Goal: Obtain resource: Download file/media

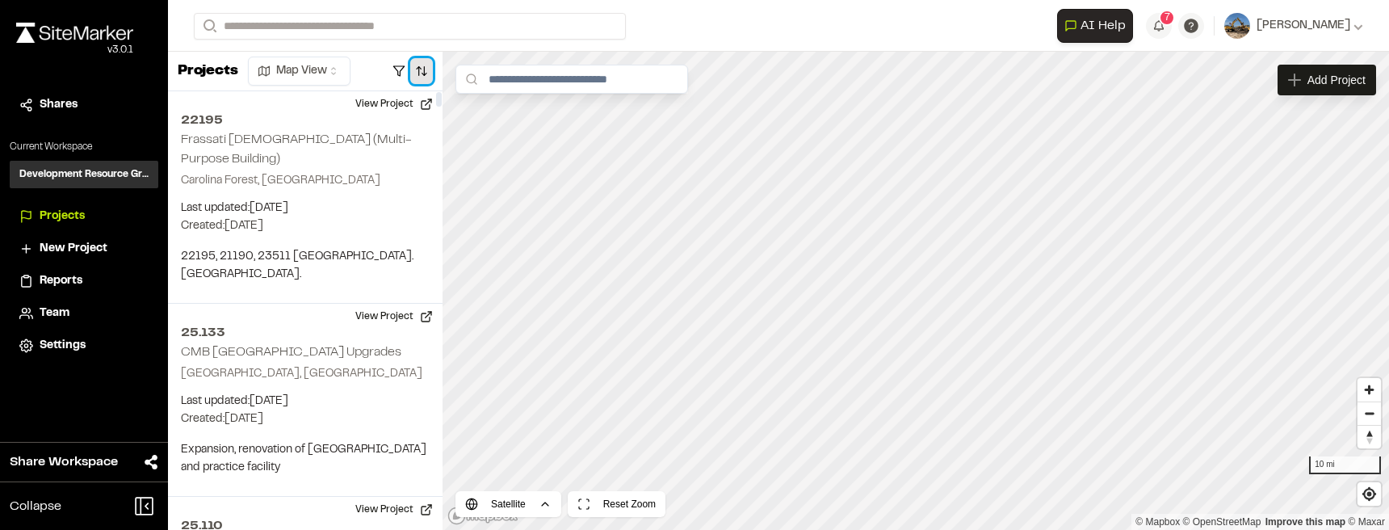
click at [426, 75] on button "button" at bounding box center [421, 71] width 23 height 26
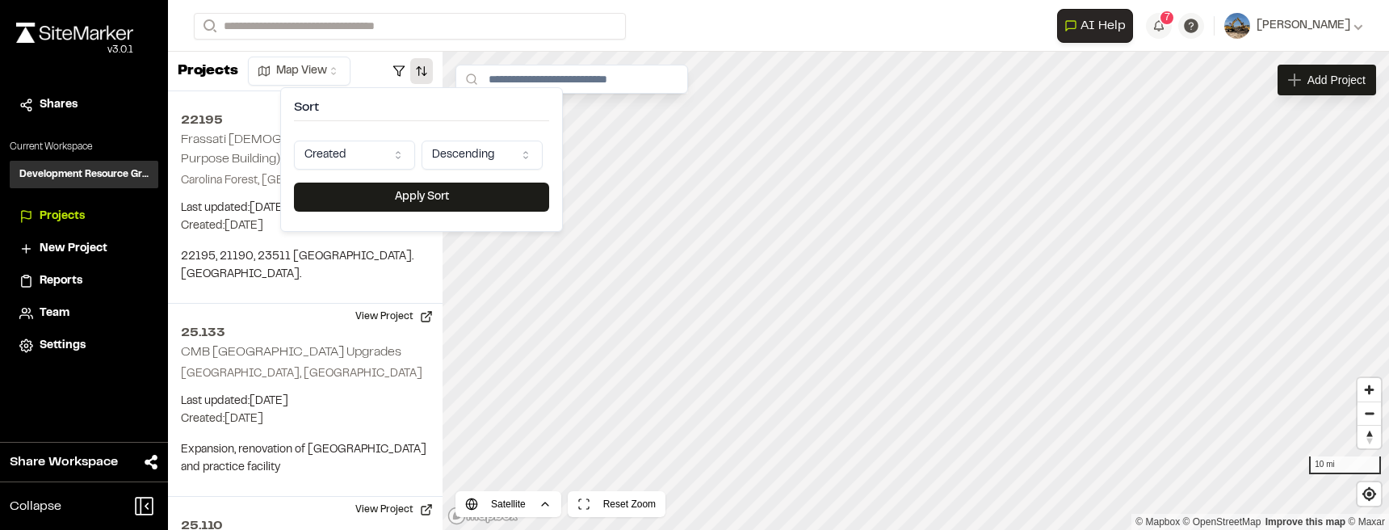
click at [380, 159] on html "Close sidebar v 3.0.1 Shares Current Workspace Development Resource Group DR Pr…" at bounding box center [694, 265] width 1389 height 530
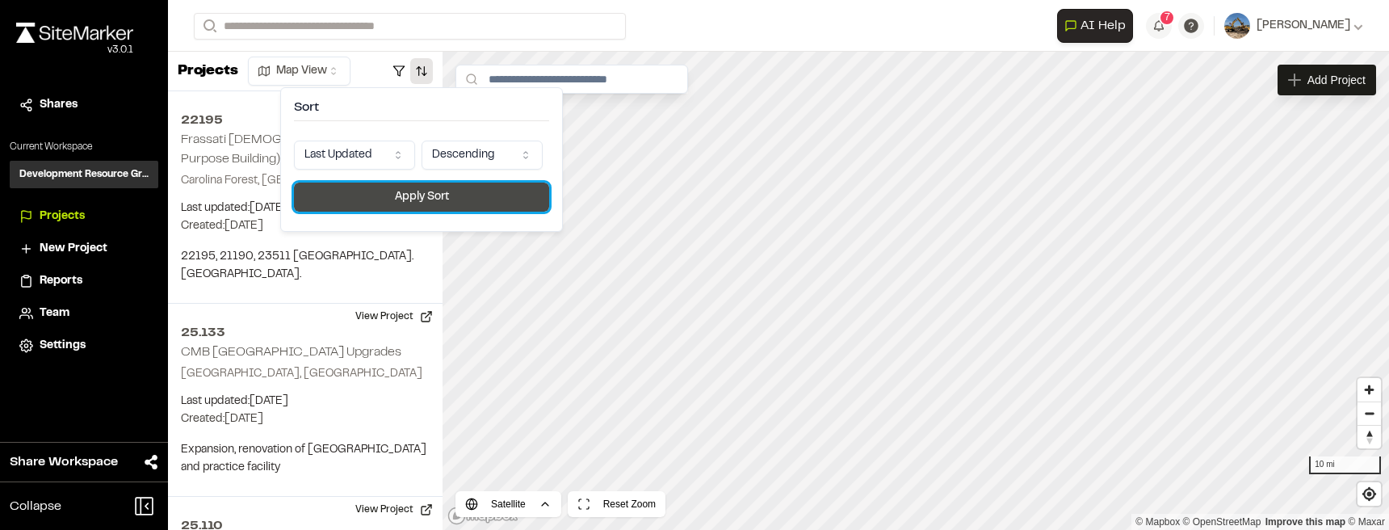
click at [402, 191] on button "Apply Sort" at bounding box center [421, 196] width 255 height 29
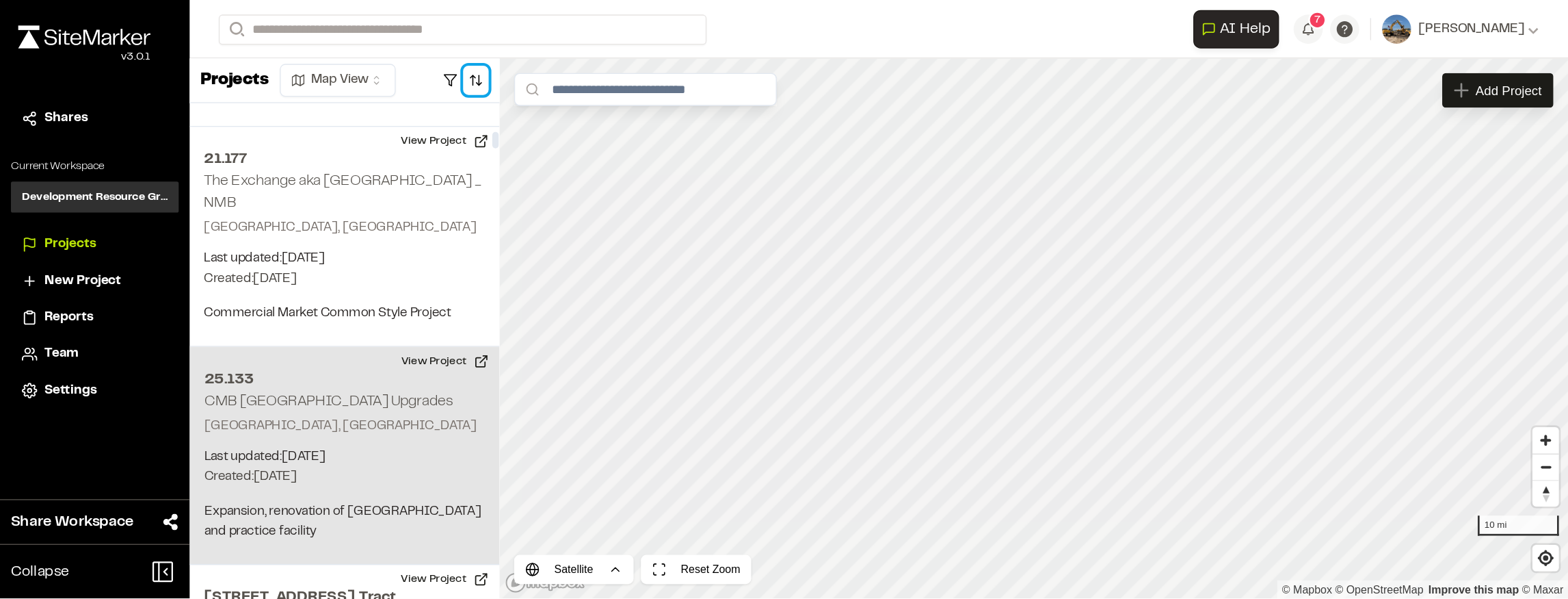
scroll to position [752, 0]
click at [282, 264] on div "25.133 CMB Pelicans Stadium Upgrades Myrtle Beach, SC Last updated: Sep 26, 202…" at bounding box center [258, 339] width 233 height 164
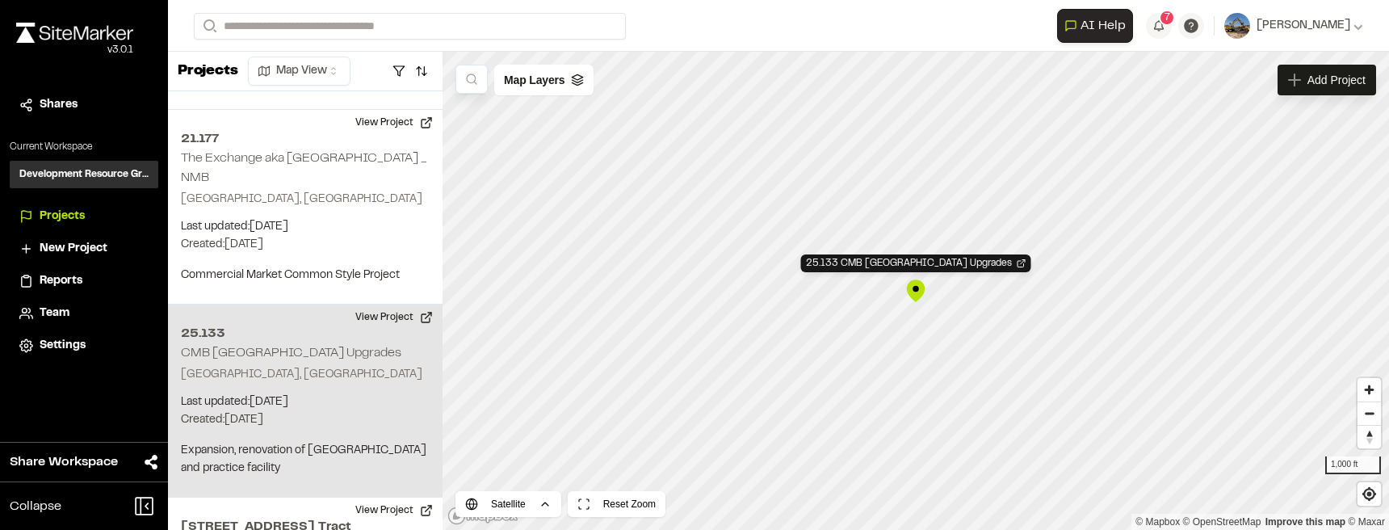
click at [916, 300] on div "25.133 CMB Pelicans Stadium Upgrades" at bounding box center [916, 291] width 24 height 24
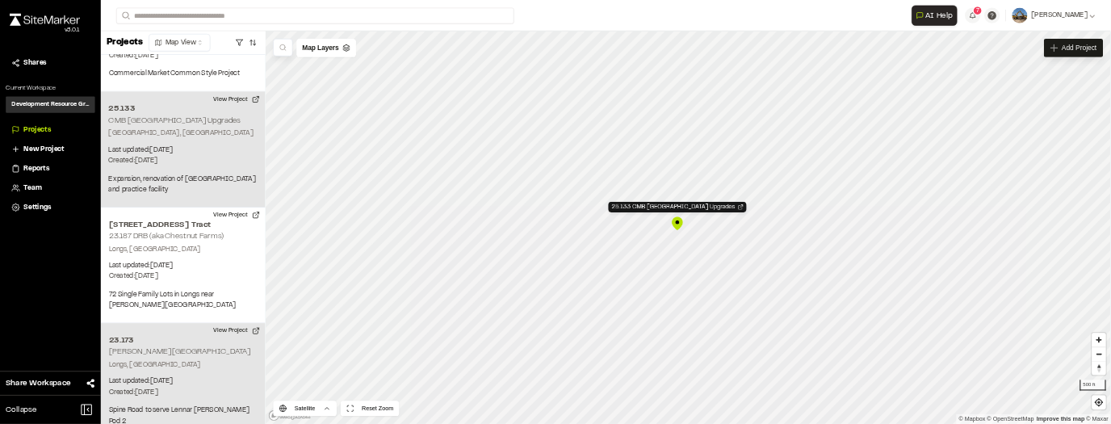
scroll to position [1024, 0]
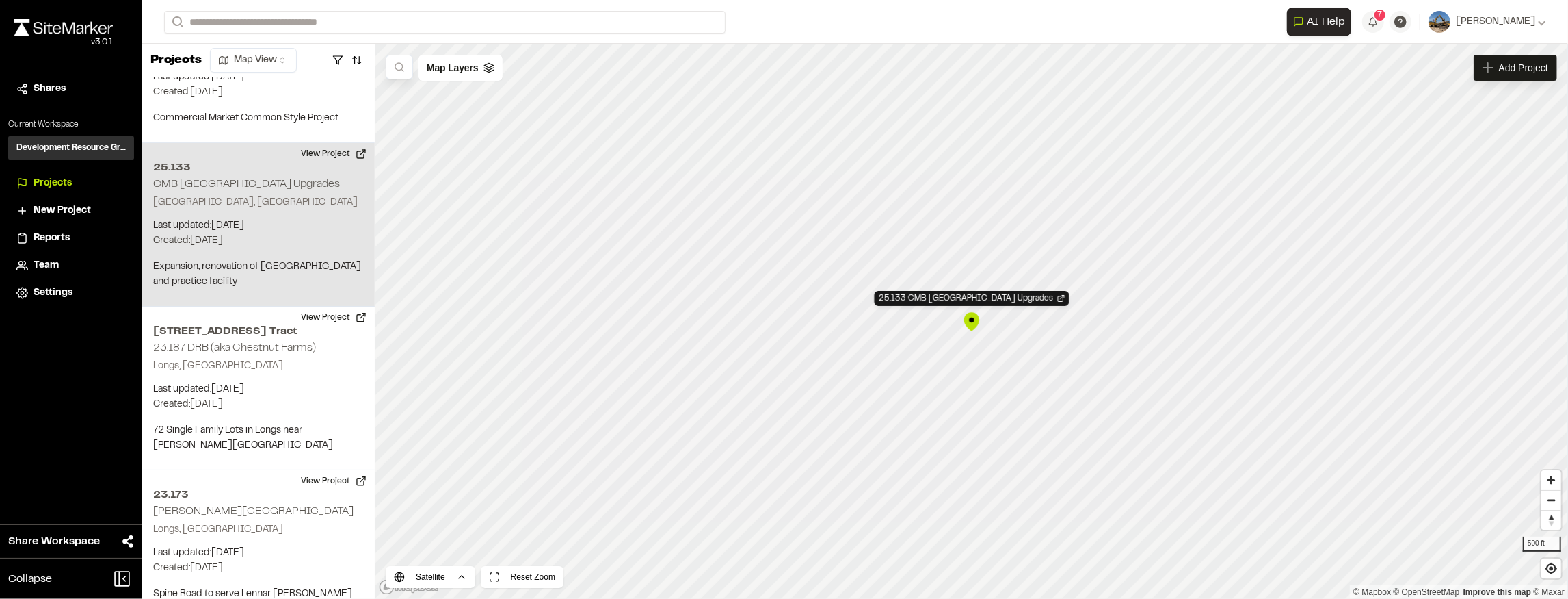
click at [976, 325] on div "25.133 CMB Pelicans Stadium Upgrades" at bounding box center [972, 321] width 20 height 20
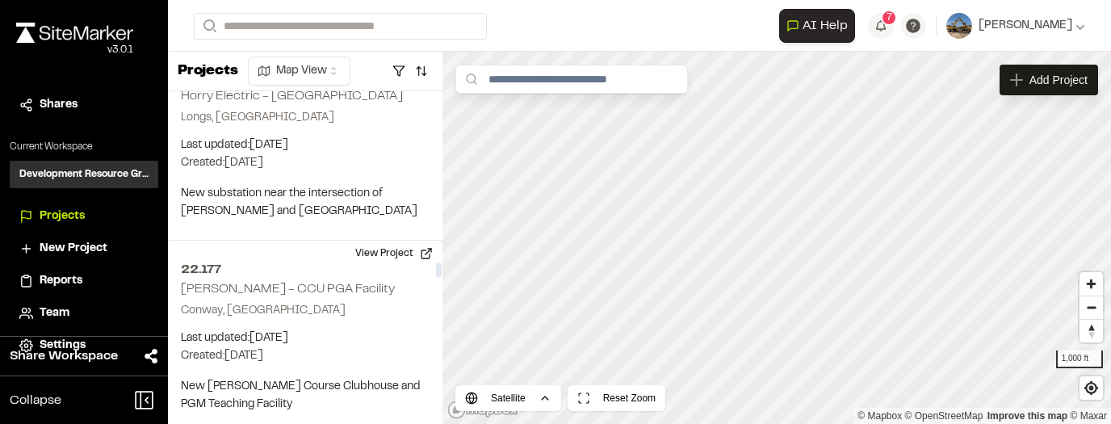
scroll to position [8333, 0]
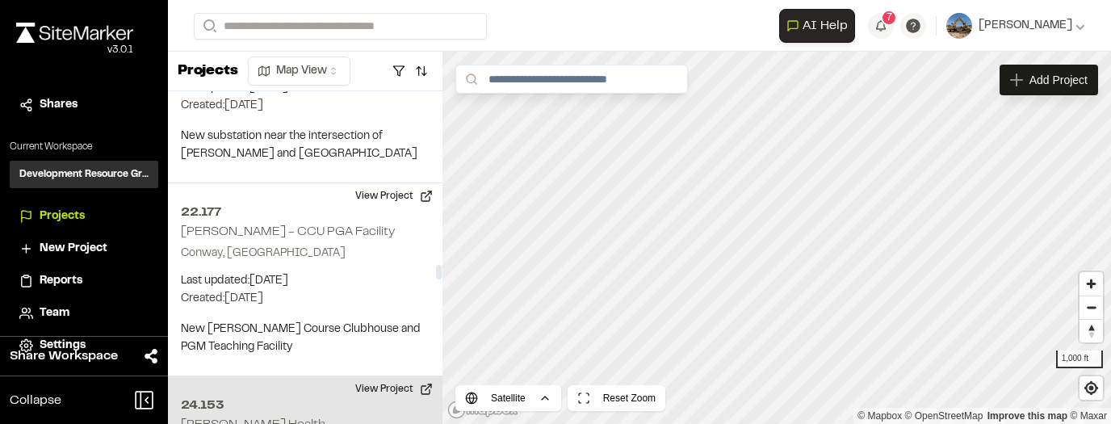
click at [221, 419] on h2 "[PERSON_NAME] Health" at bounding box center [253, 424] width 145 height 11
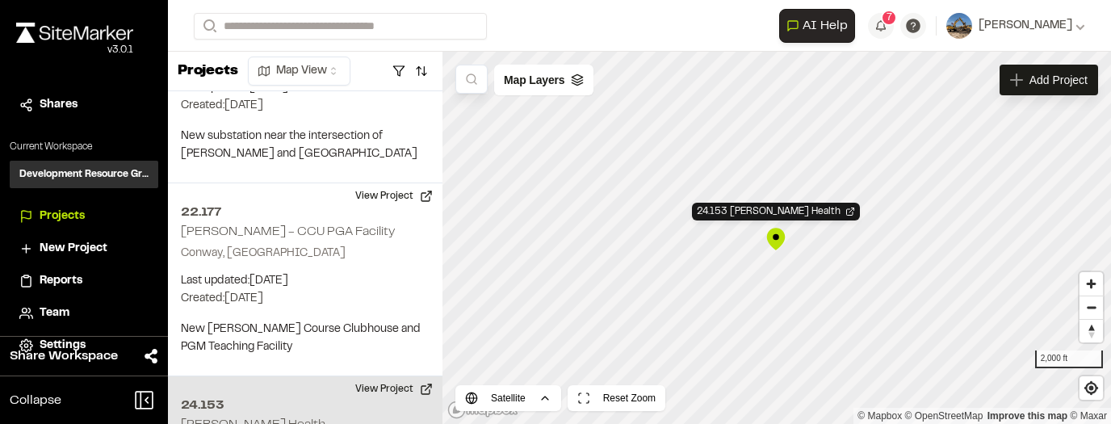
click at [777, 235] on div "24.153 Pruitt Health" at bounding box center [776, 239] width 24 height 24
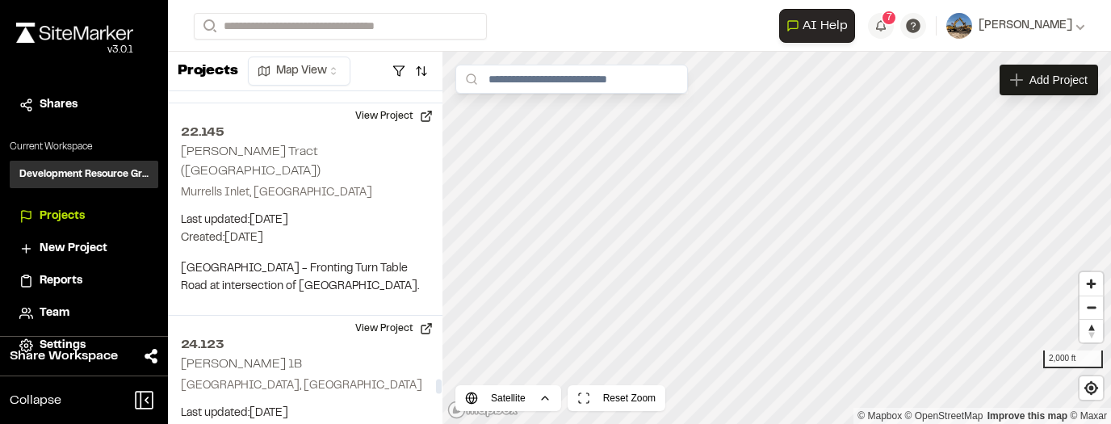
scroll to position [13838, 0]
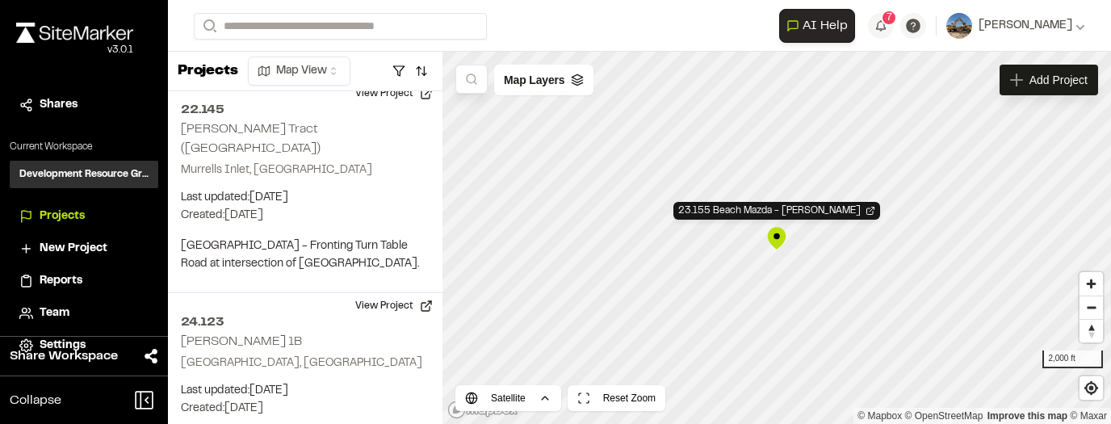
click at [778, 241] on div "23.155 Beach Mazda - Wes Grubbs" at bounding box center [777, 238] width 24 height 24
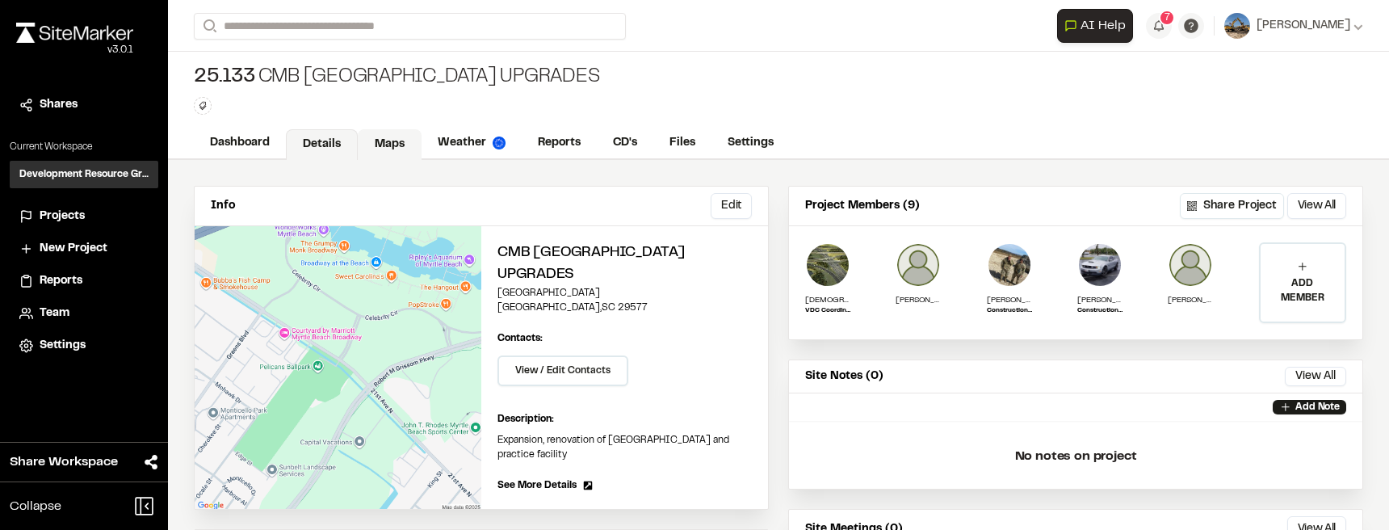
click at [400, 143] on link "Maps" at bounding box center [390, 144] width 64 height 31
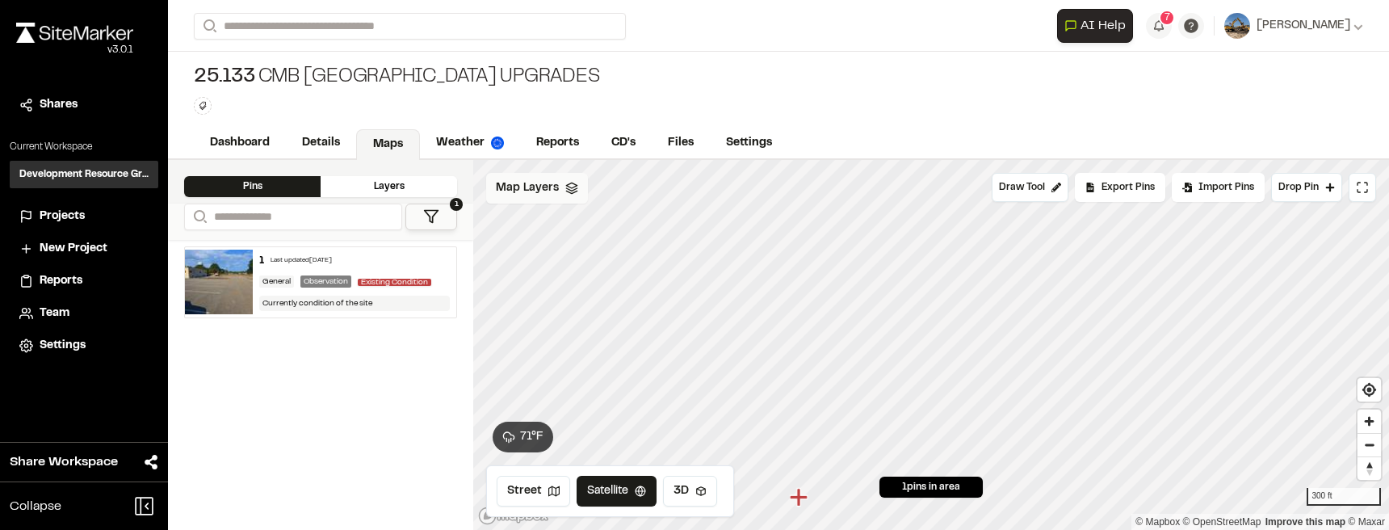
click at [572, 187] on polygon at bounding box center [571, 185] width 10 height 6
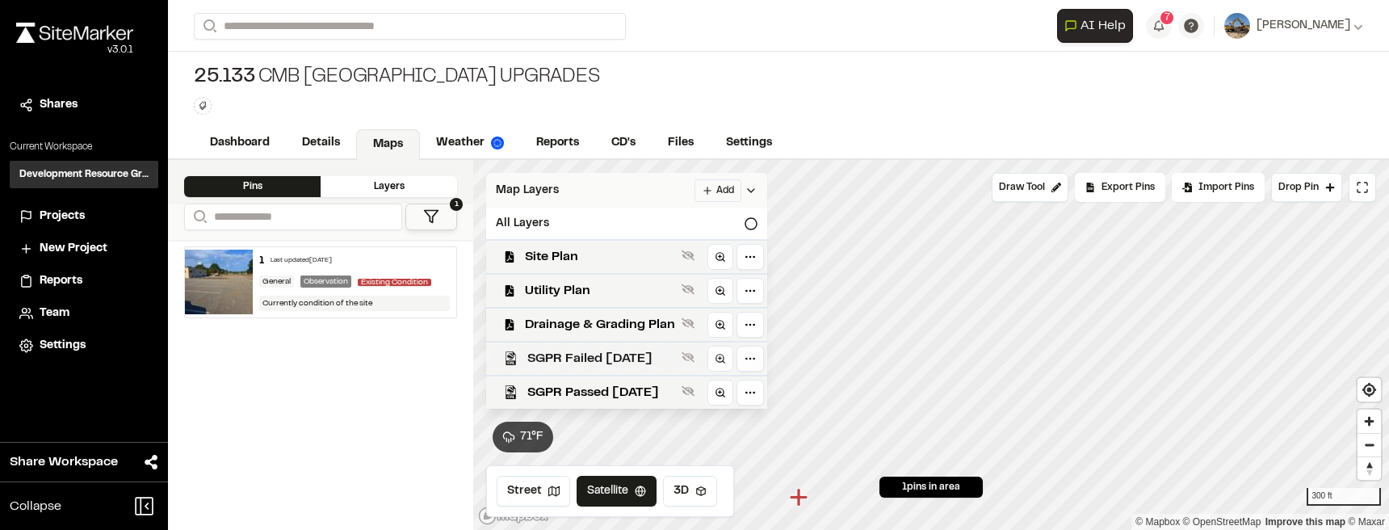
click at [636, 363] on span "SGPR Failed 9/26/2025" at bounding box center [601, 358] width 148 height 19
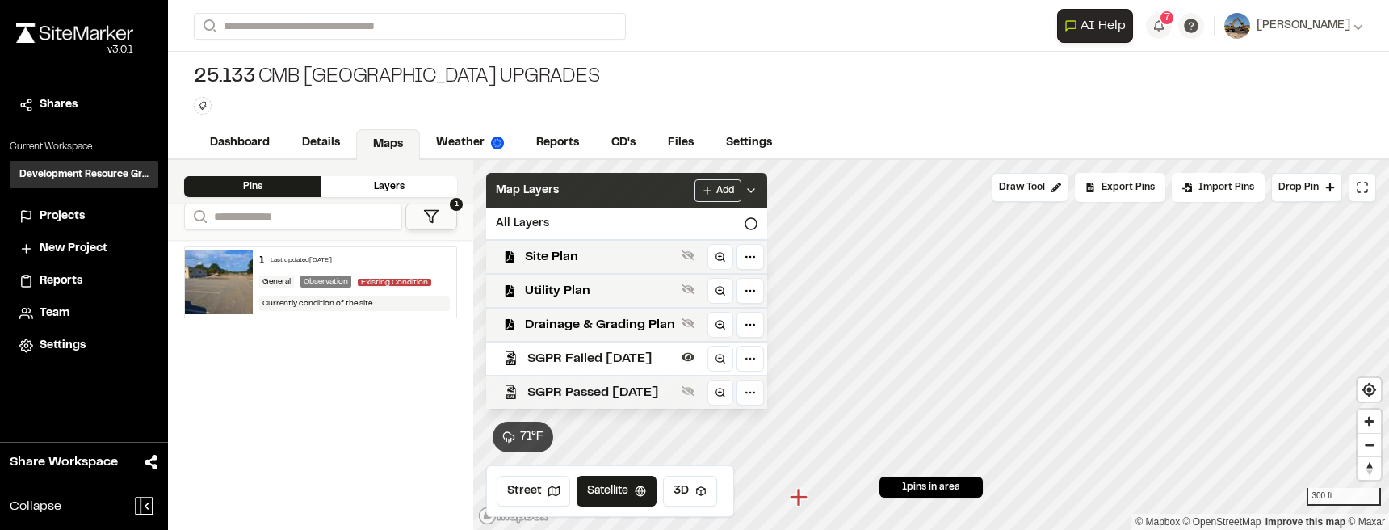
click at [639, 389] on span "SGPR Passed 9/26/2025" at bounding box center [601, 392] width 148 height 19
click at [754, 190] on polyline at bounding box center [751, 190] width 6 height 3
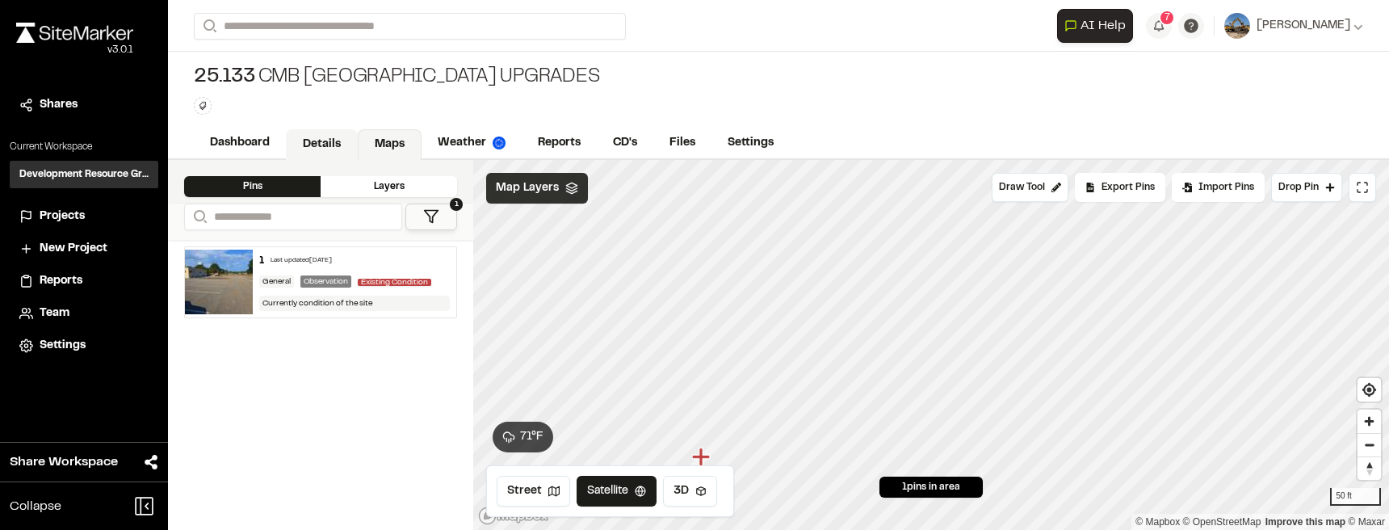
click at [314, 140] on link "Details" at bounding box center [322, 144] width 72 height 31
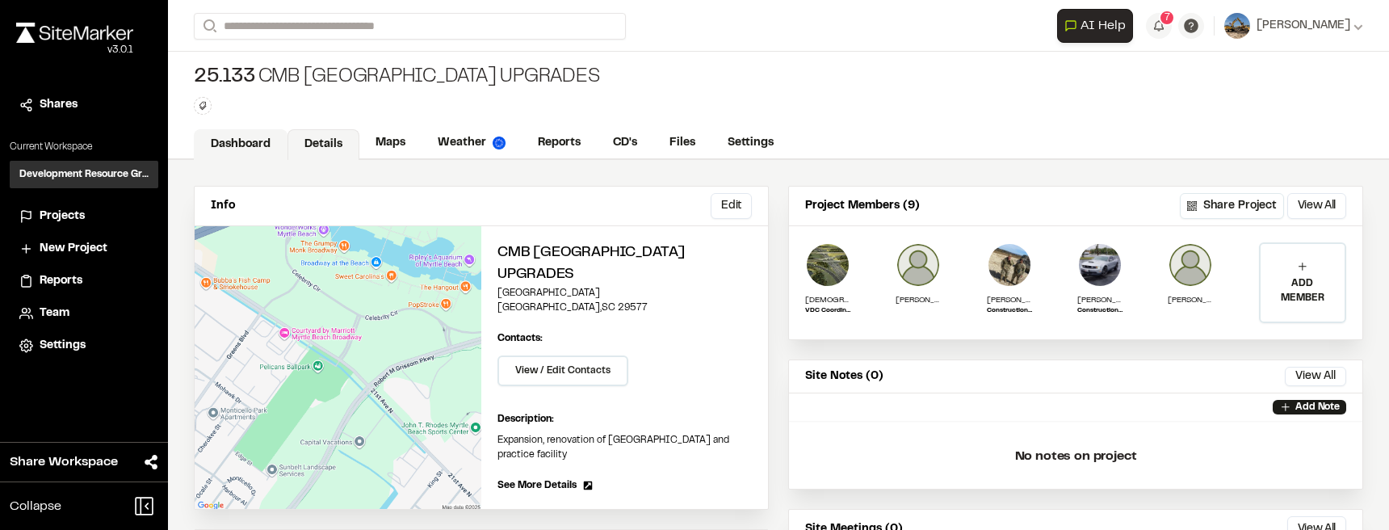
click at [266, 141] on link "Dashboard" at bounding box center [241, 144] width 94 height 31
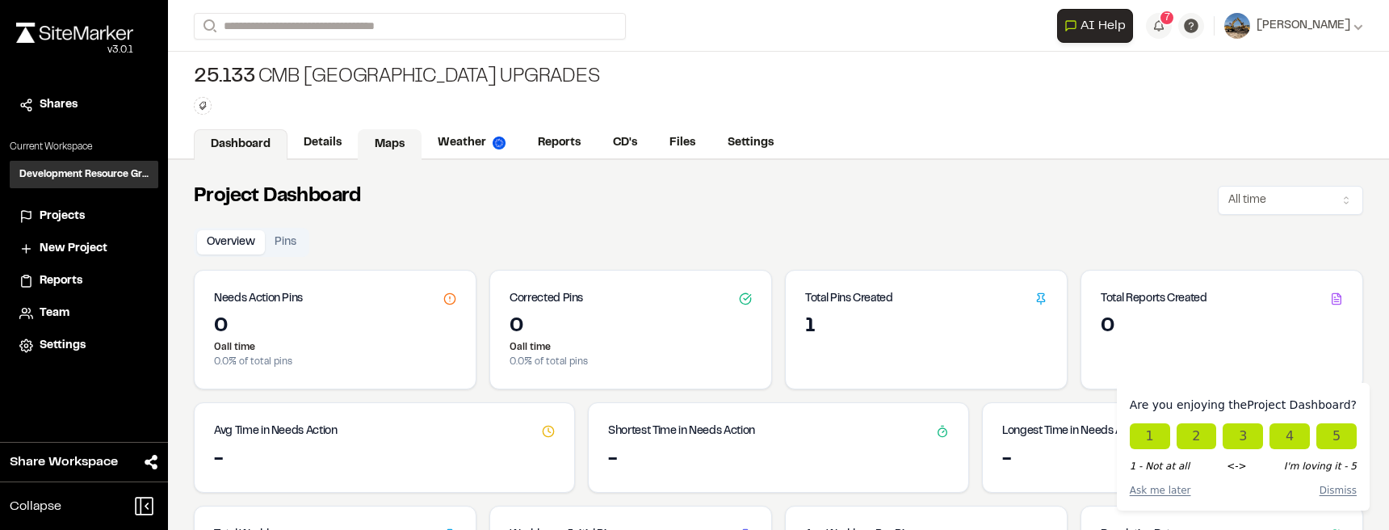
click at [398, 138] on link "Maps" at bounding box center [390, 144] width 64 height 31
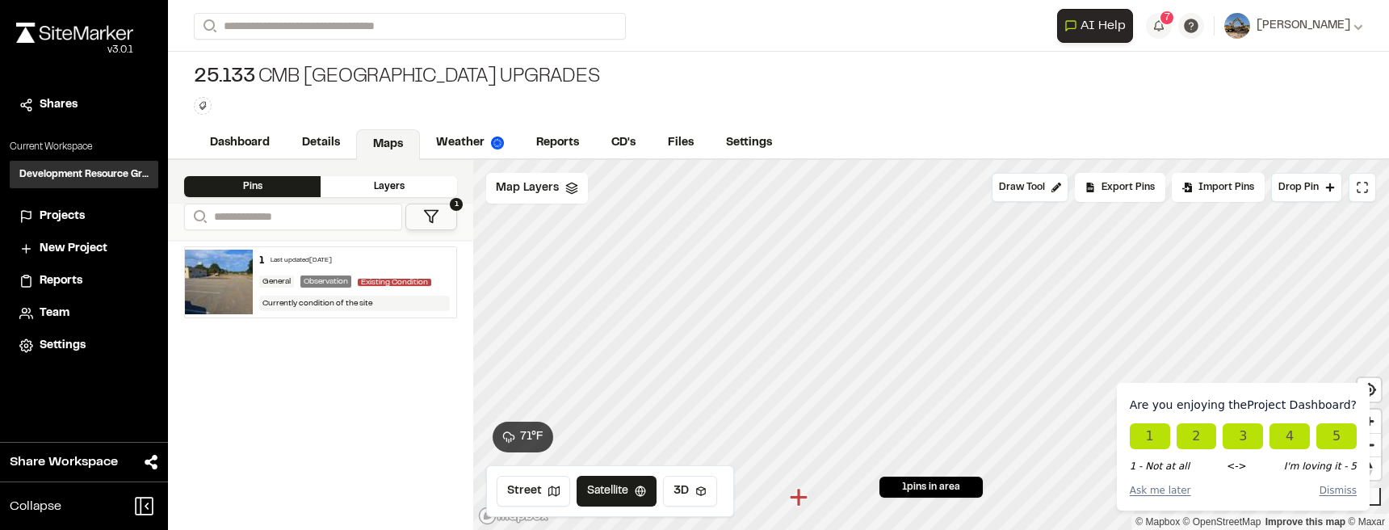
click at [332, 256] on div "Last updated Sep 25, 2025" at bounding box center [300, 261] width 61 height 10
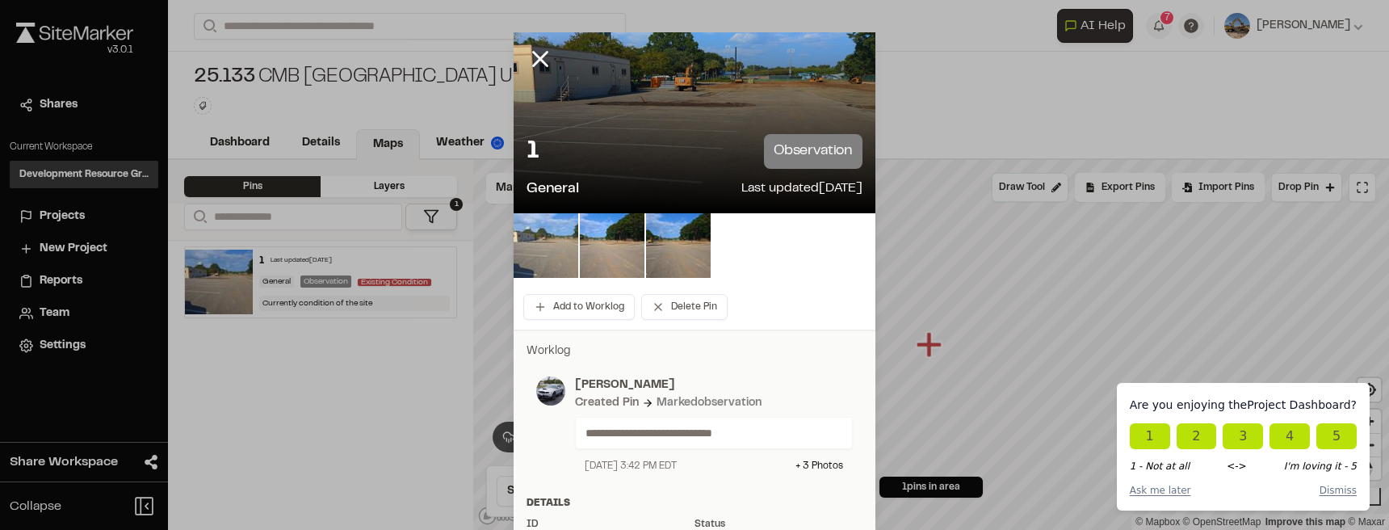
click at [550, 250] on img at bounding box center [546, 245] width 65 height 65
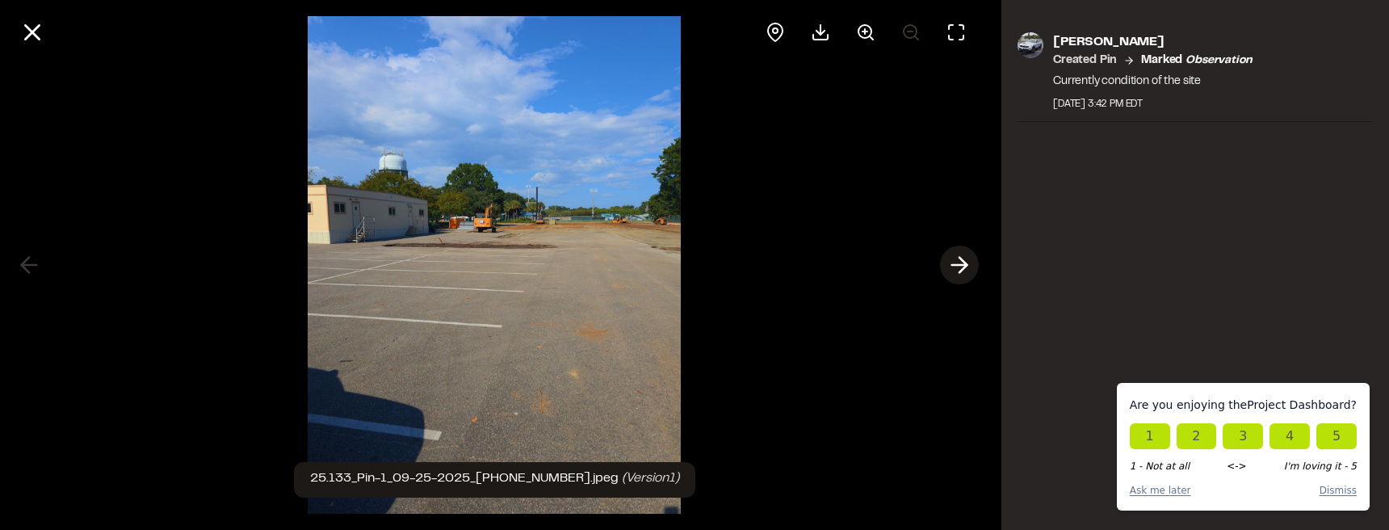
click at [958, 270] on icon at bounding box center [959, 264] width 26 height 27
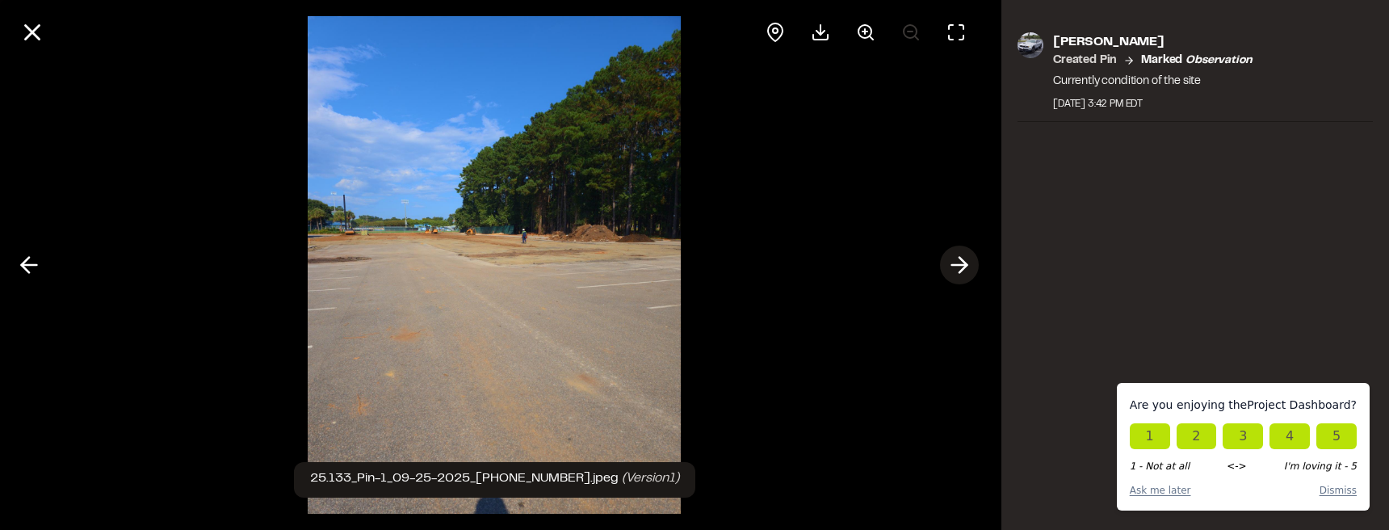
click at [958, 270] on icon at bounding box center [959, 264] width 26 height 27
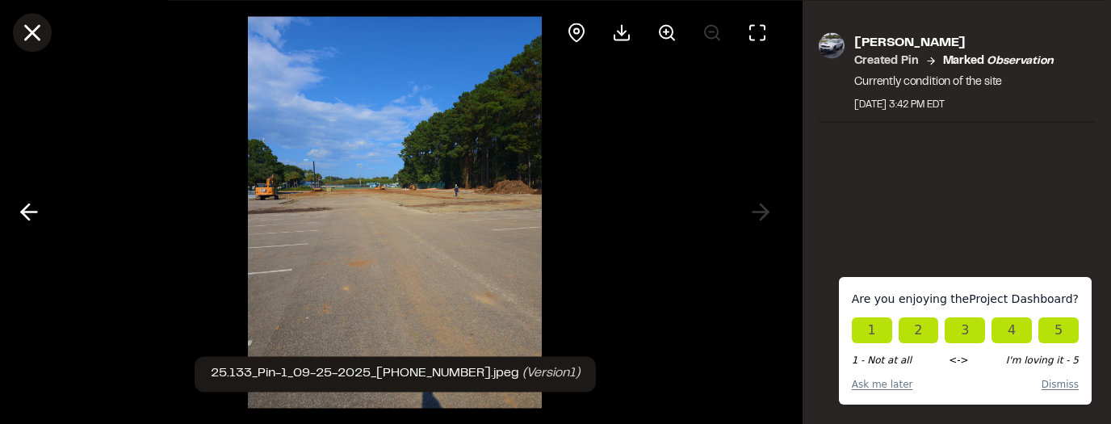
click at [39, 31] on icon at bounding box center [32, 32] width 27 height 27
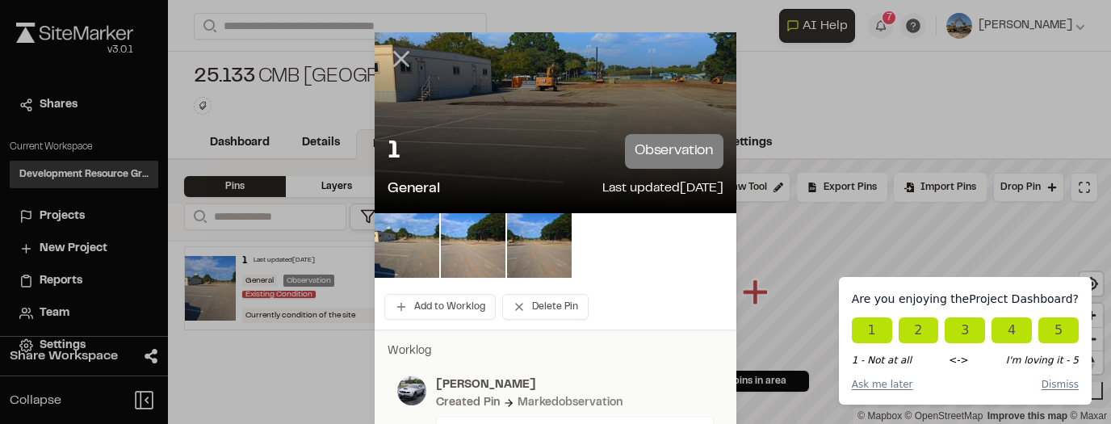
click at [395, 65] on line at bounding box center [402, 59] width 14 height 14
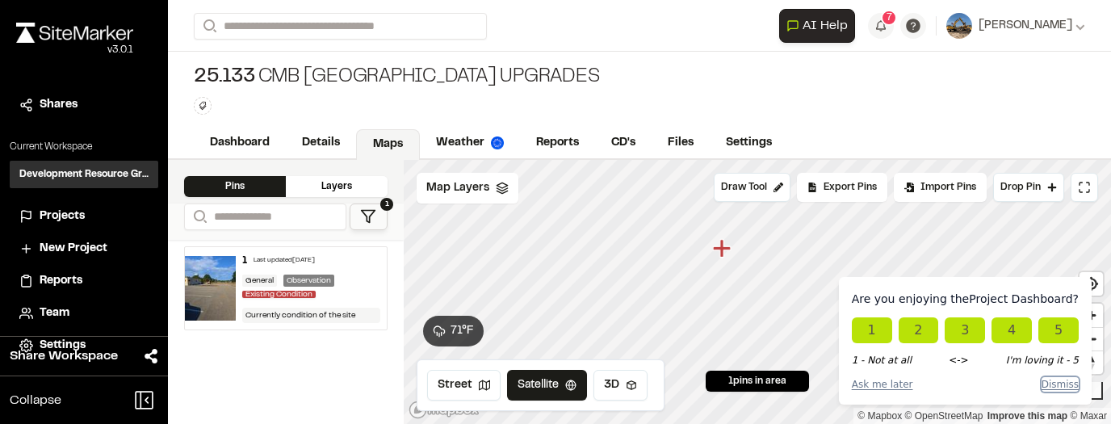
drag, startPoint x: 1064, startPoint y: 384, endPoint x: 1010, endPoint y: 320, distance: 83.6
click at [1064, 384] on button "Dismiss" at bounding box center [1060, 384] width 37 height 15
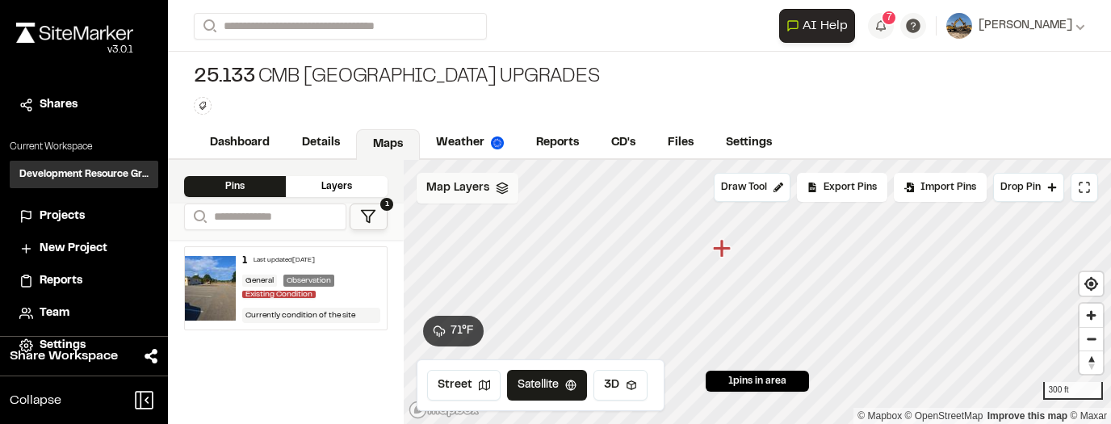
click at [464, 182] on span "Map Layers" at bounding box center [457, 188] width 63 height 18
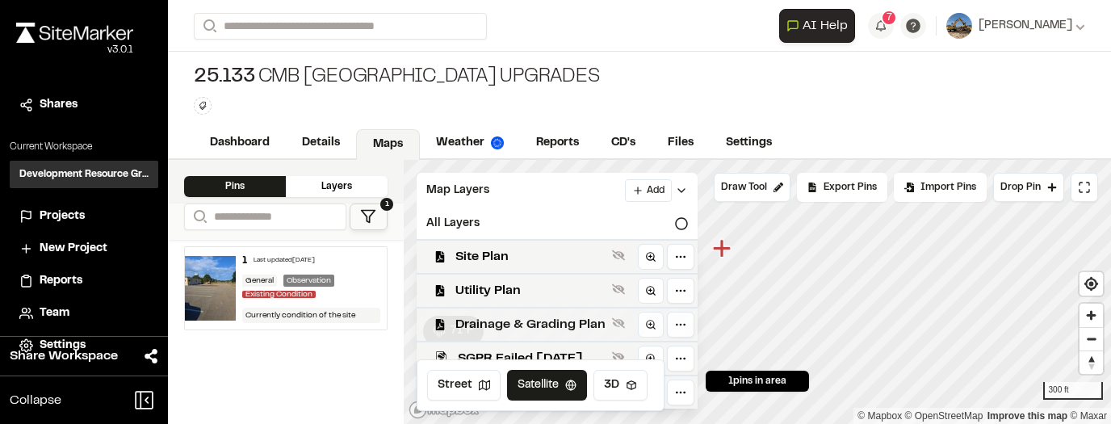
click at [606, 329] on span "Drainage & Grading Plan" at bounding box center [530, 324] width 150 height 19
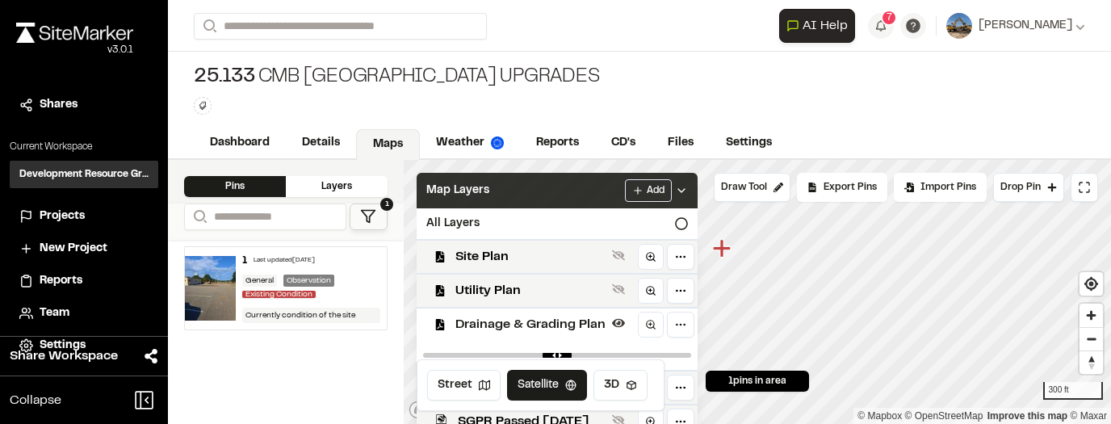
click at [685, 189] on polyline at bounding box center [681, 190] width 6 height 3
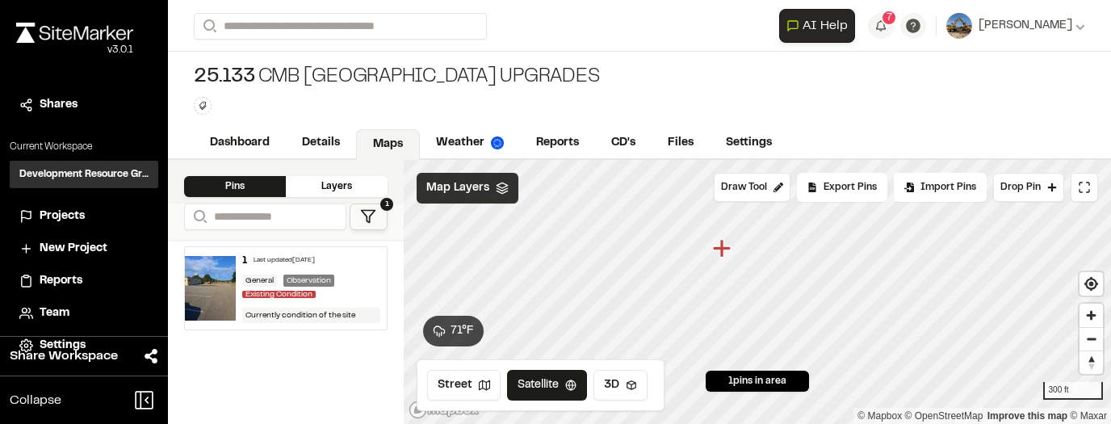
click at [489, 193] on div "Map Layers" at bounding box center [468, 188] width 102 height 31
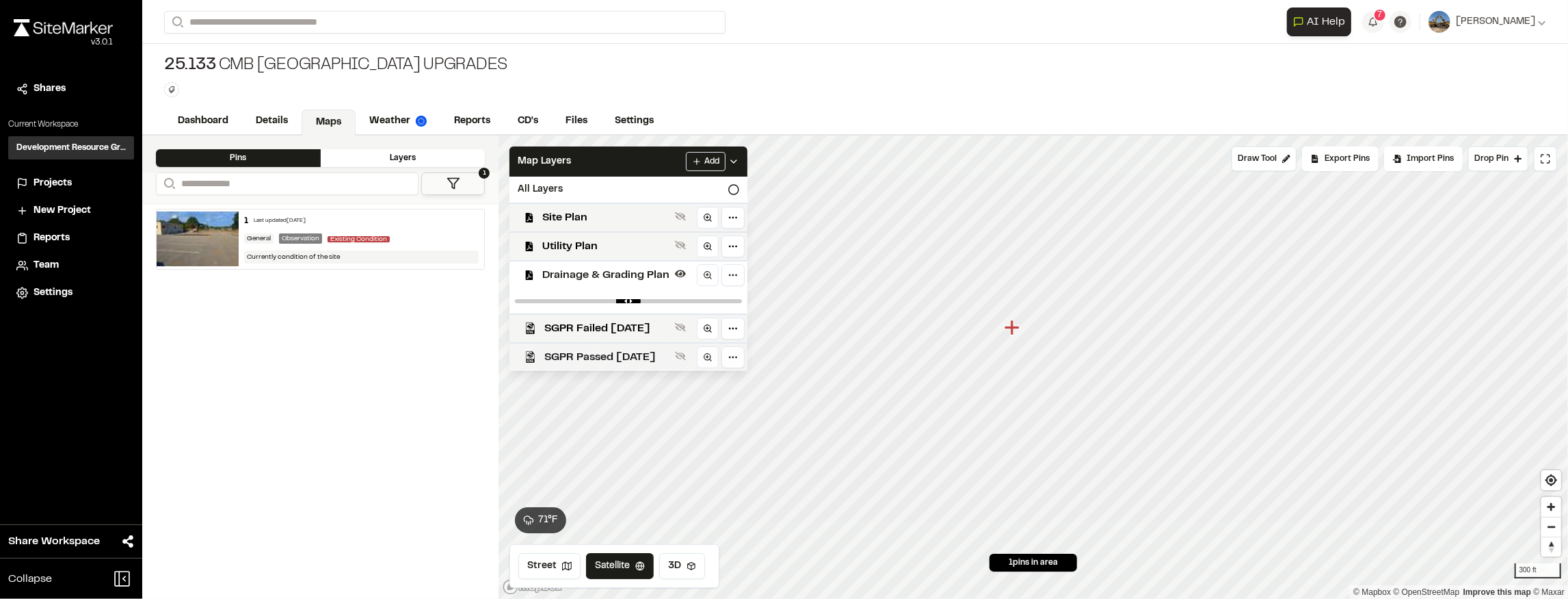
click at [669, 358] on span "SGPR Passed 9/26/2025" at bounding box center [607, 357] width 125 height 16
click at [668, 336] on span "SGPR Failed 9/26/2025" at bounding box center [607, 328] width 125 height 16
click at [1176, 108] on div "**********" at bounding box center [856, 299] width 1427 height 599
click at [932, 448] on html "Close sidebar v 3.0.1 Shares Current Workspace Development Resource Group DR Pr…" at bounding box center [784, 299] width 1568 height 599
click at [889, 448] on icon "Map marker" at bounding box center [887, 482] width 15 height 15
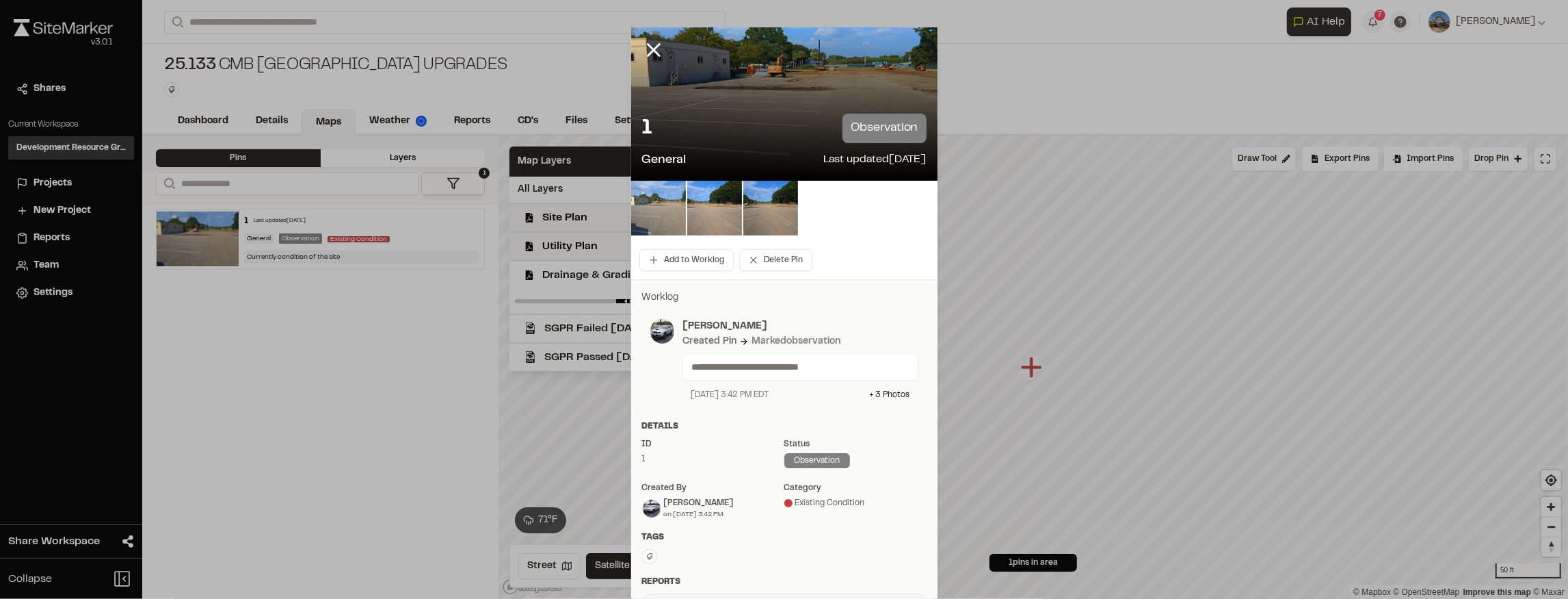
click at [672, 218] on img at bounding box center [658, 208] width 55 height 55
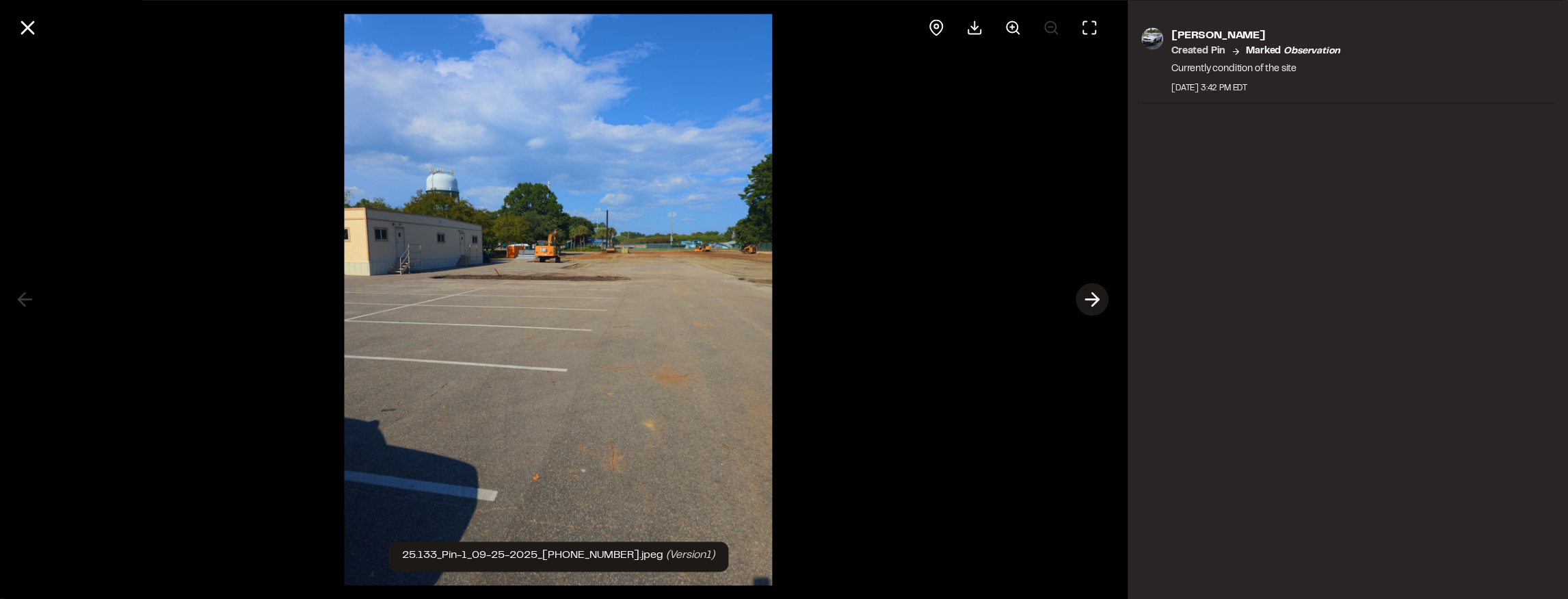
click at [1095, 300] on line at bounding box center [1092, 300] width 13 height 0
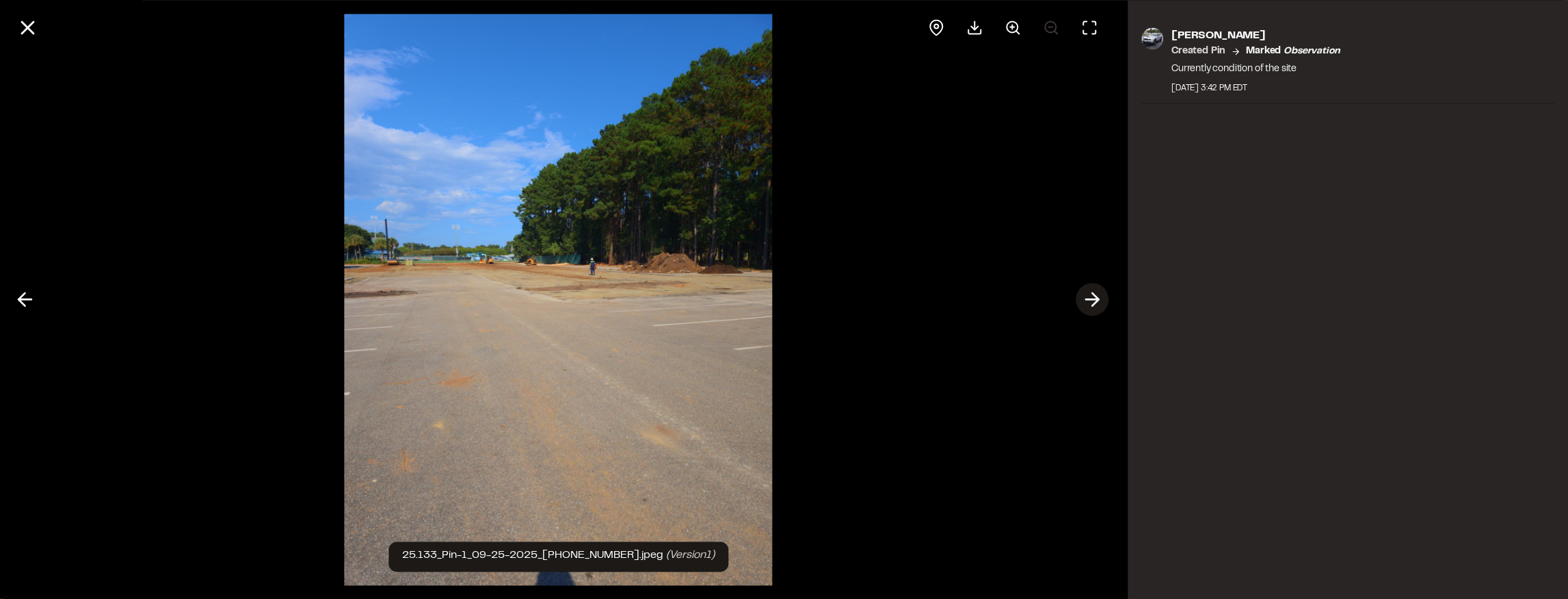
click at [1095, 300] on line at bounding box center [1092, 300] width 13 height 0
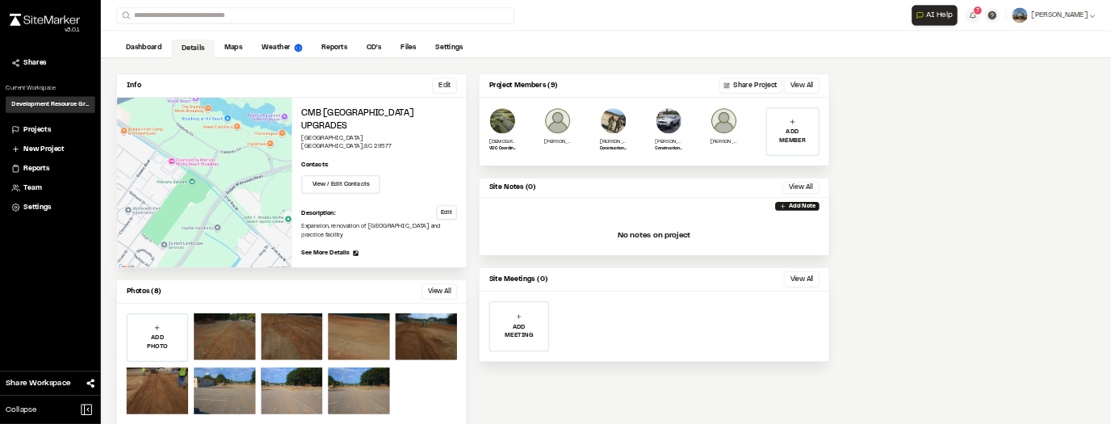
scroll to position [64, 0]
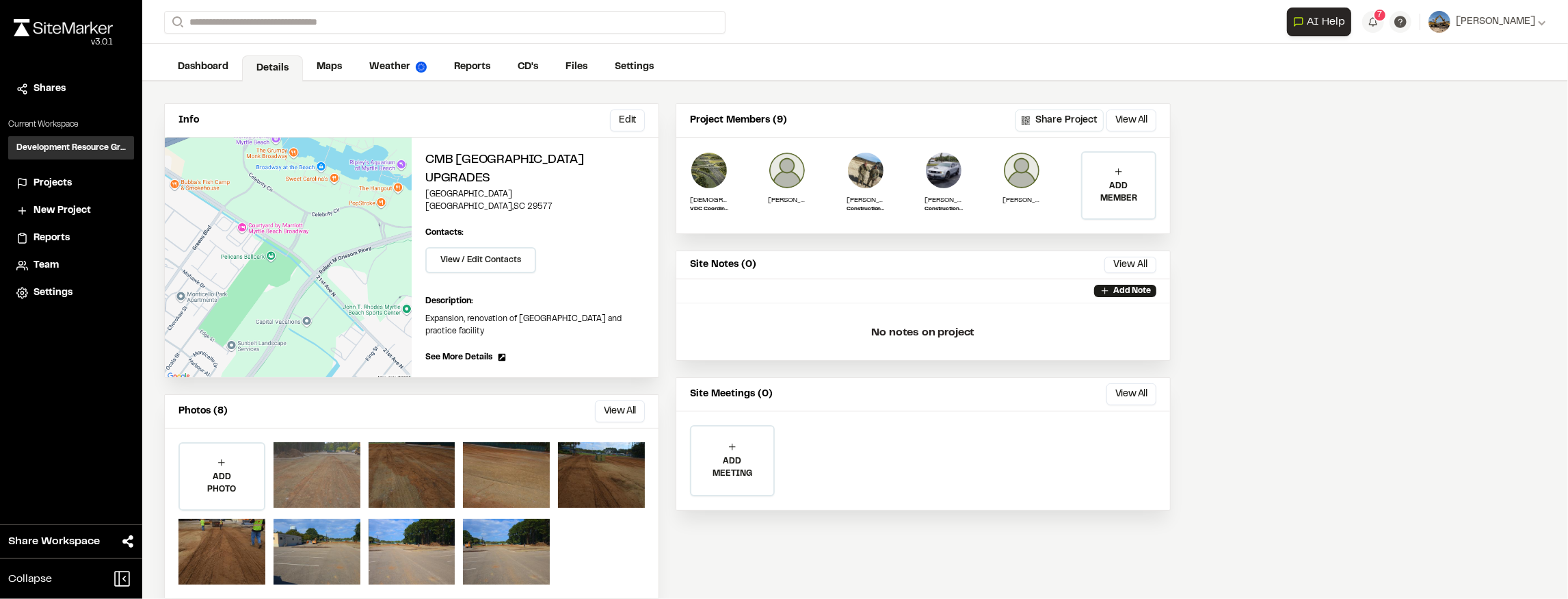
click at [323, 472] on div at bounding box center [317, 475] width 87 height 66
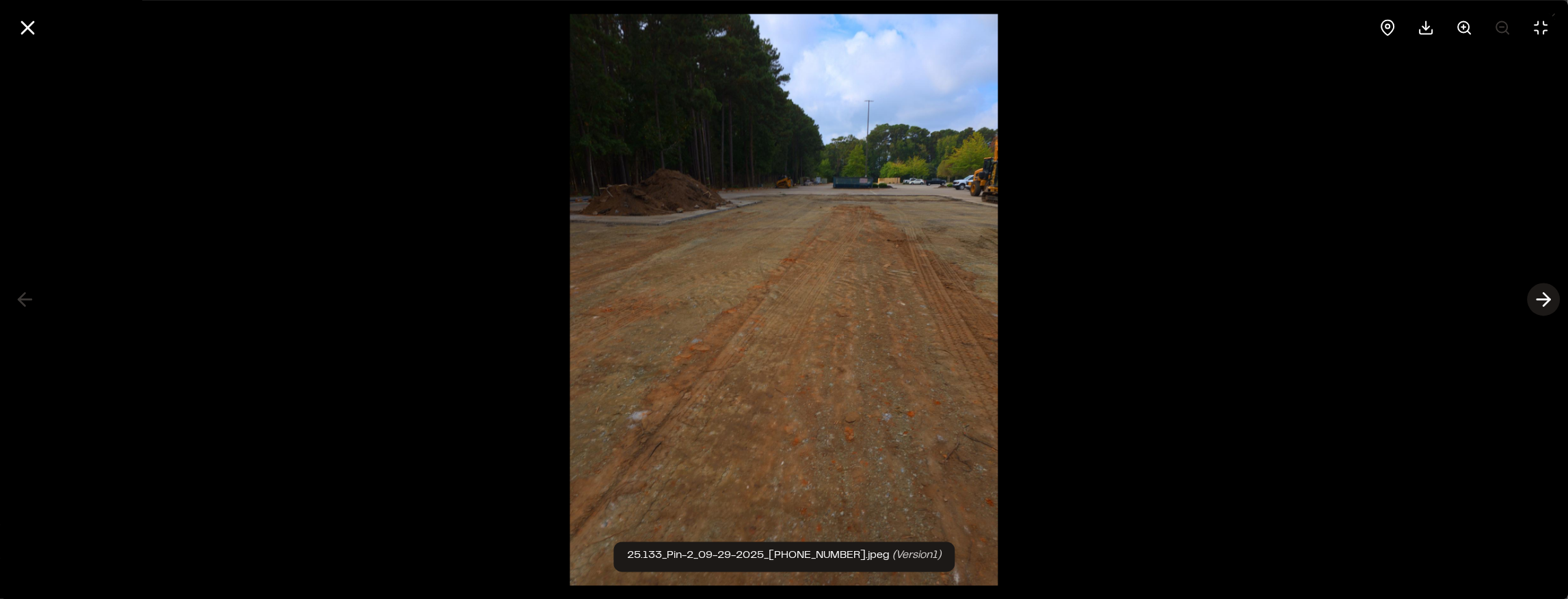
click at [1538, 300] on icon at bounding box center [1543, 299] width 22 height 23
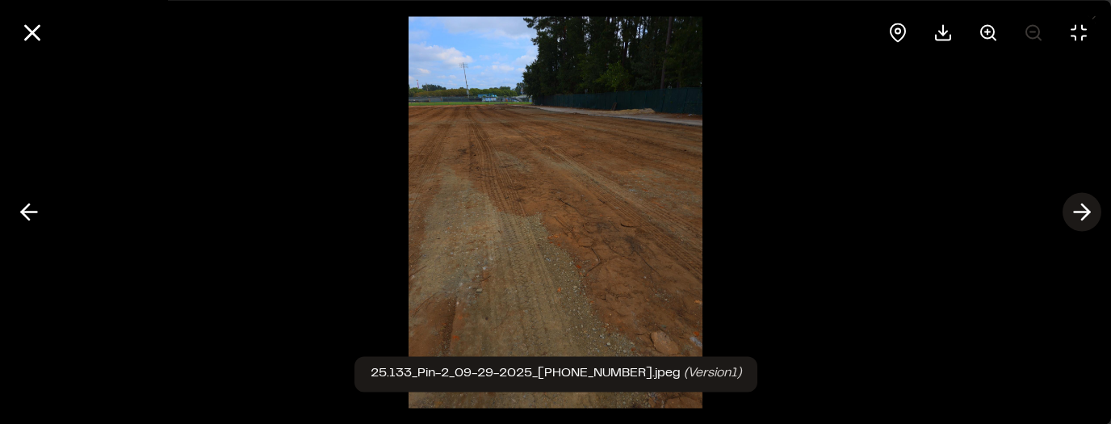
click at [1087, 212] on line at bounding box center [1082, 212] width 15 height 0
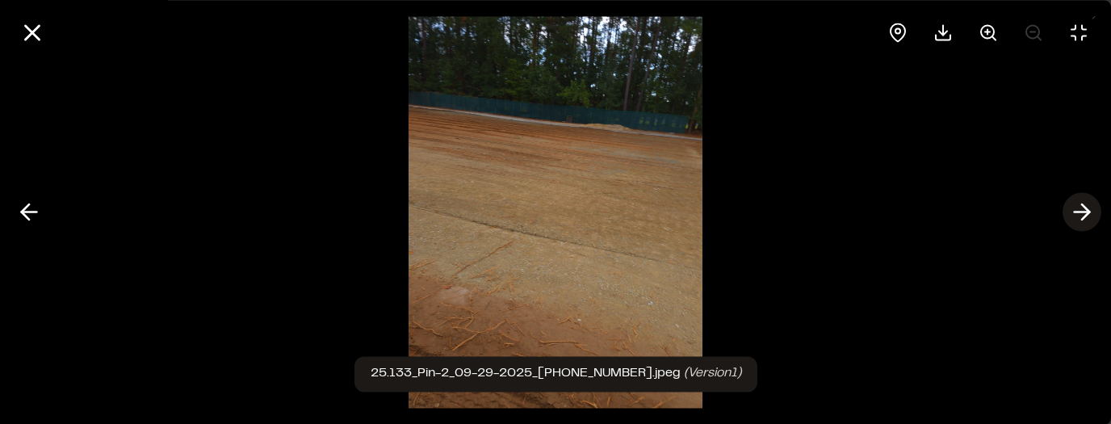
click at [1088, 208] on icon at bounding box center [1082, 212] width 26 height 27
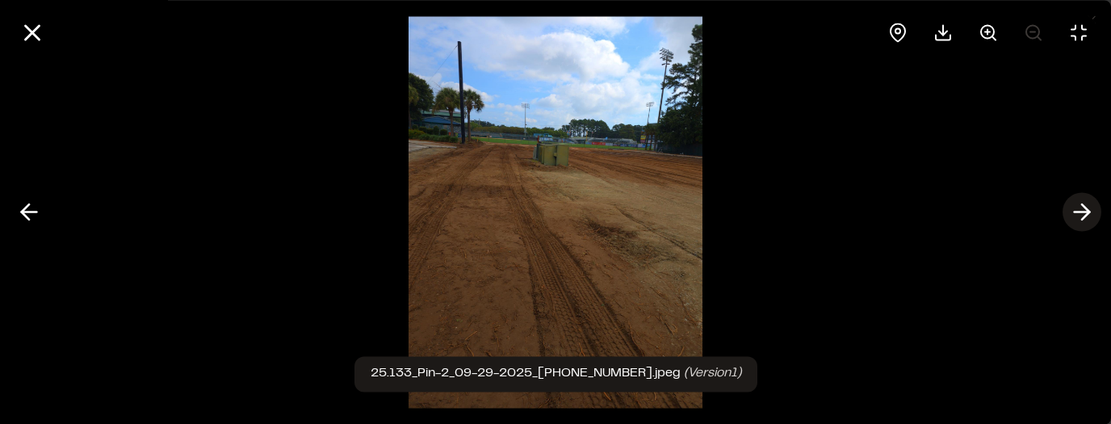
click at [1088, 208] on icon at bounding box center [1082, 212] width 26 height 27
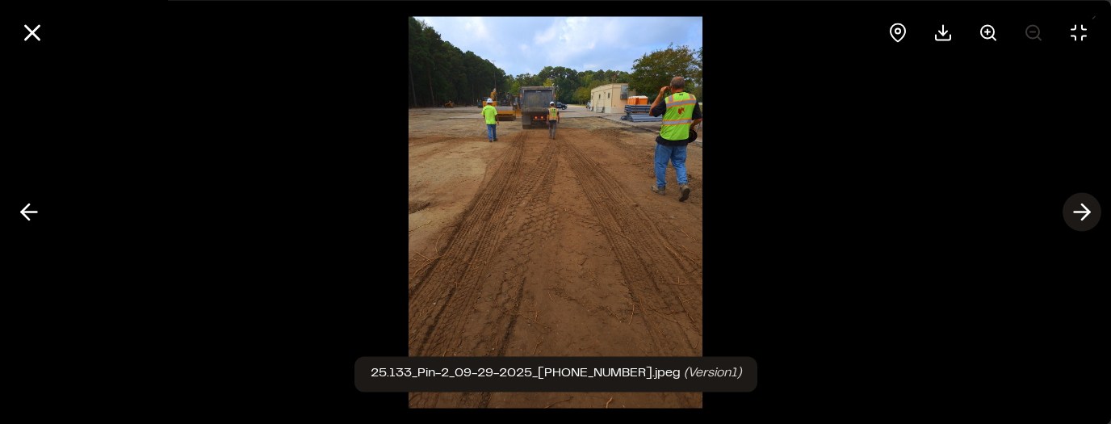
click at [1088, 213] on polyline at bounding box center [1085, 211] width 7 height 15
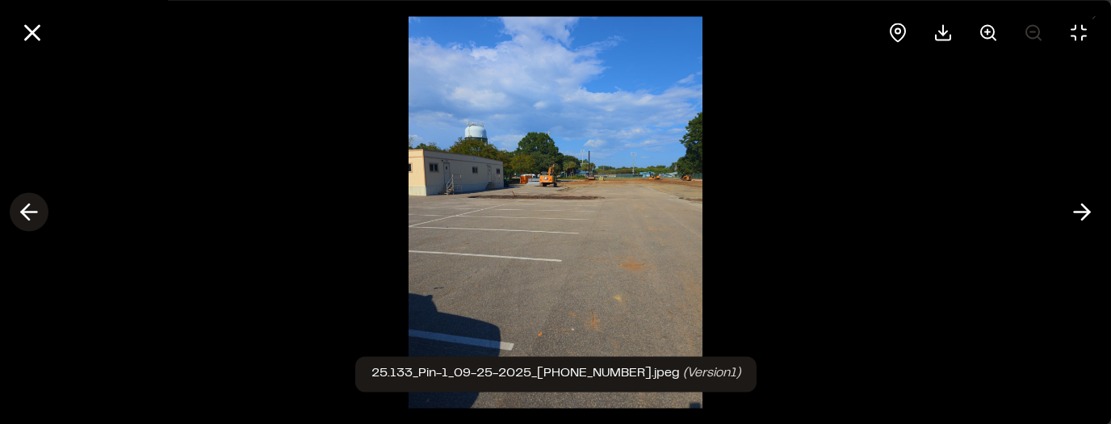
click at [14, 210] on button at bounding box center [29, 212] width 39 height 39
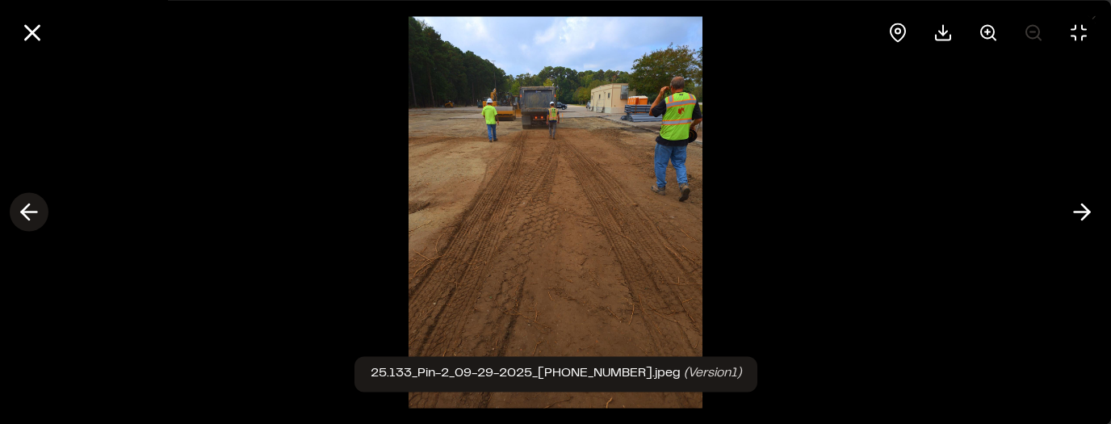
click at [23, 212] on polyline at bounding box center [25, 211] width 7 height 15
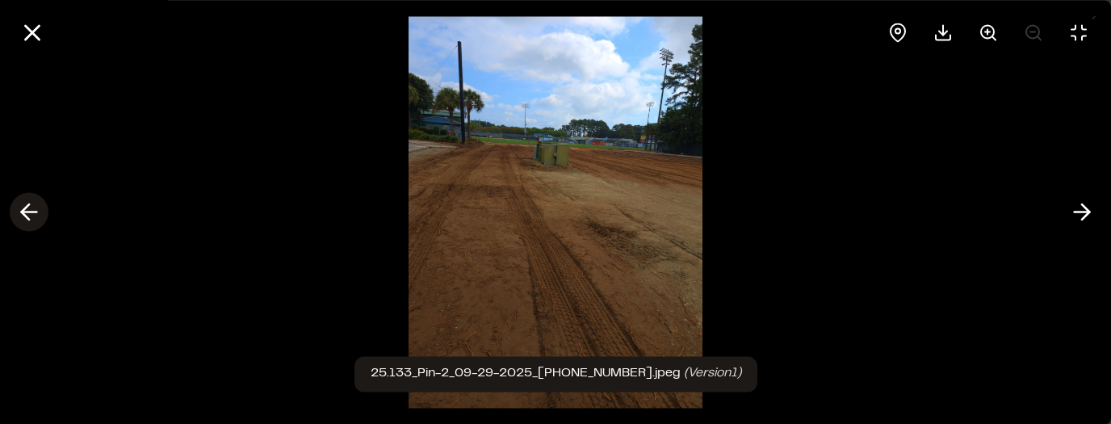
click at [23, 212] on polyline at bounding box center [25, 211] width 7 height 15
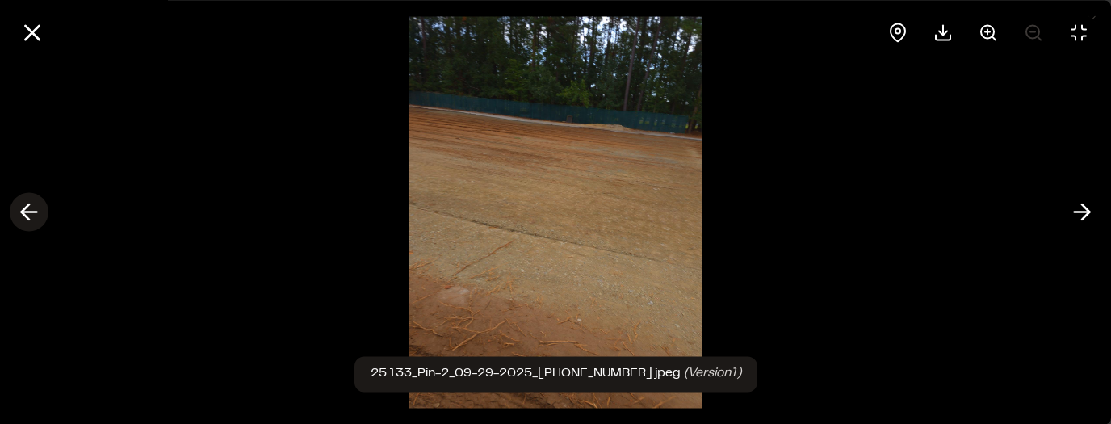
click at [24, 210] on polyline at bounding box center [25, 211] width 7 height 15
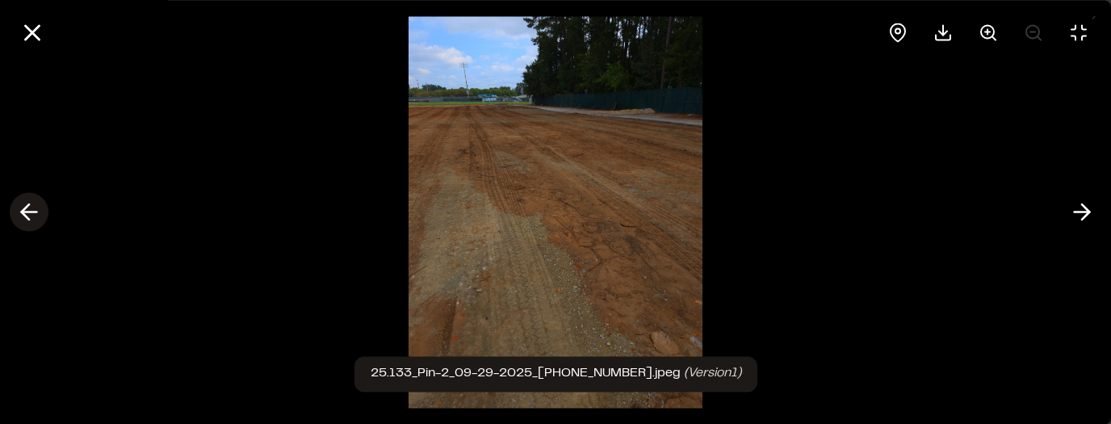
click at [24, 210] on polyline at bounding box center [25, 211] width 7 height 15
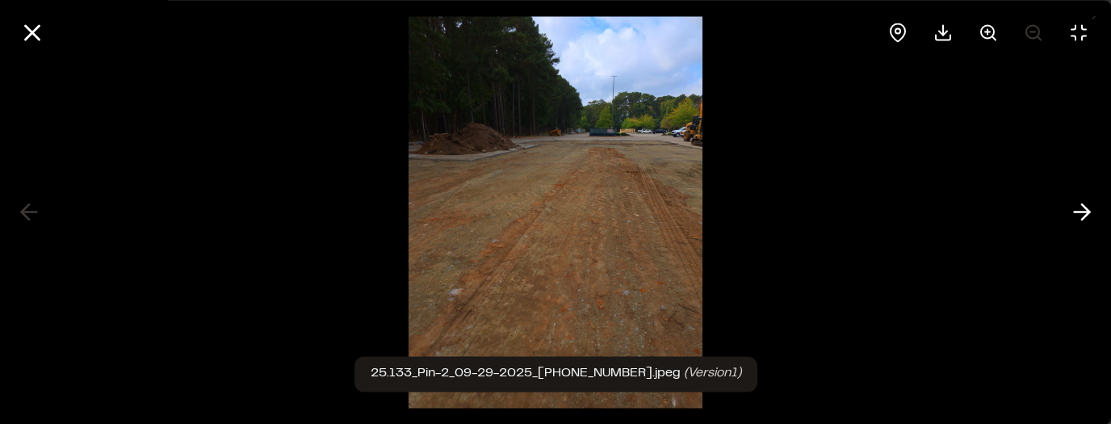
click at [27, 39] on icon at bounding box center [32, 32] width 27 height 27
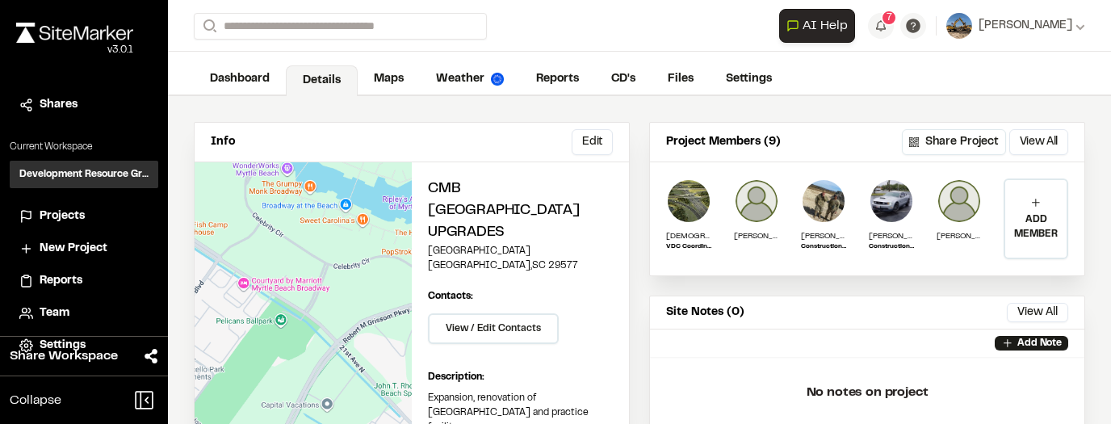
click at [76, 213] on span "Projects" at bounding box center [62, 217] width 45 height 18
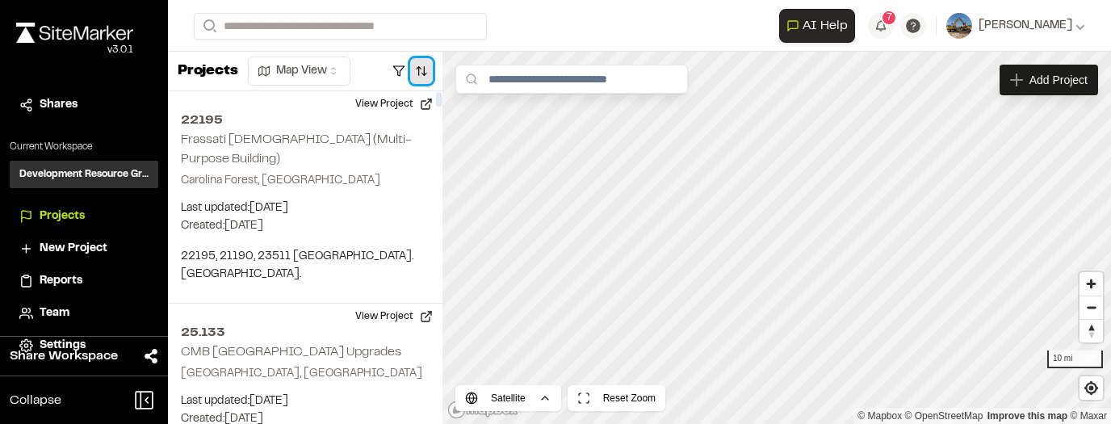
click at [413, 77] on button "button" at bounding box center [421, 71] width 23 height 26
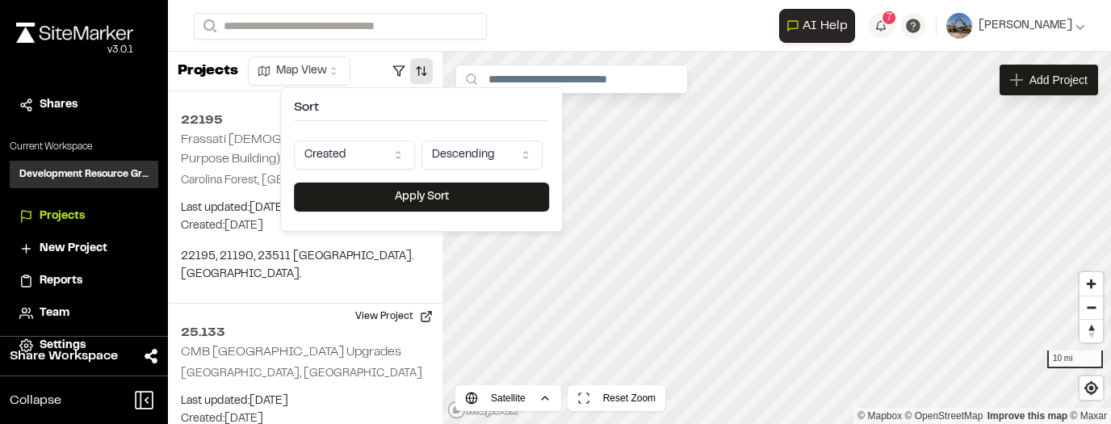
click at [398, 150] on html "Close sidebar v 3.0.1 Shares Current Workspace Development Resource Group DR Pr…" at bounding box center [555, 212] width 1111 height 424
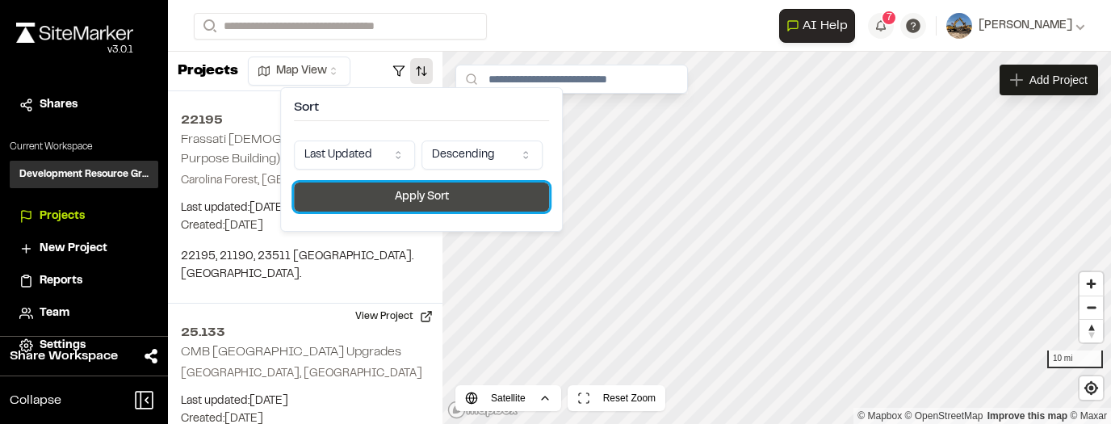
click at [388, 202] on button "Apply Sort" at bounding box center [421, 196] width 255 height 29
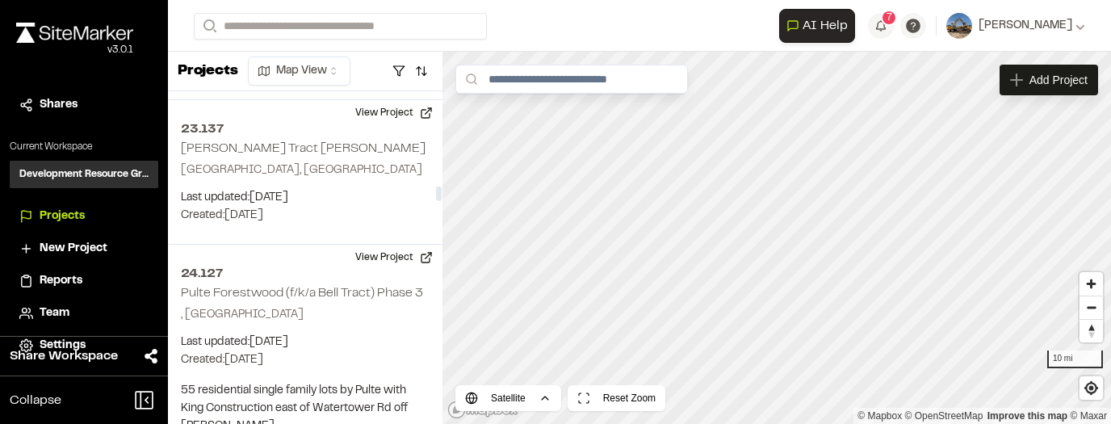
scroll to position [4554, 0]
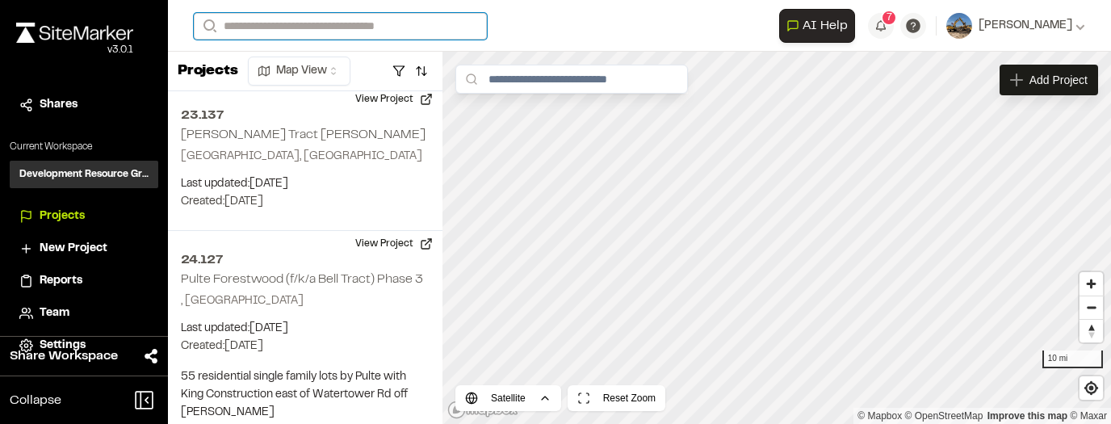
click at [338, 21] on input "Search" at bounding box center [340, 26] width 293 height 27
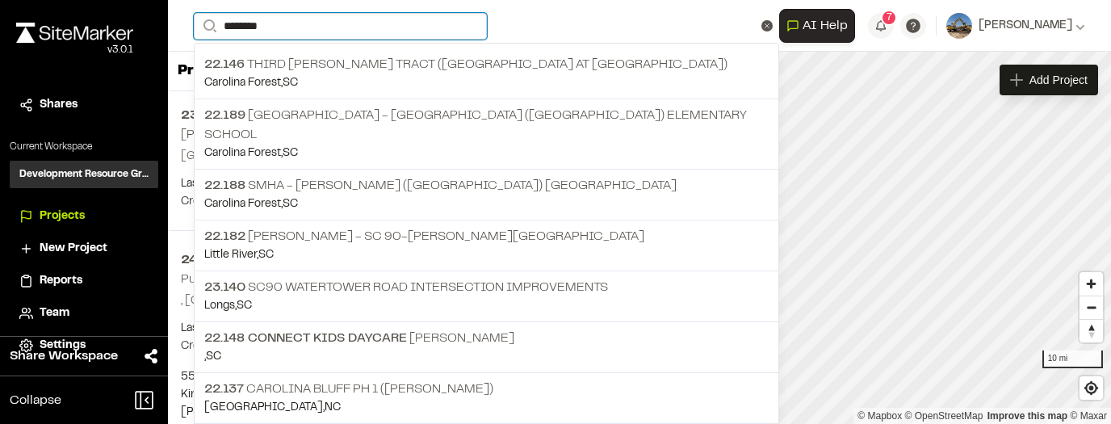
type input "********"
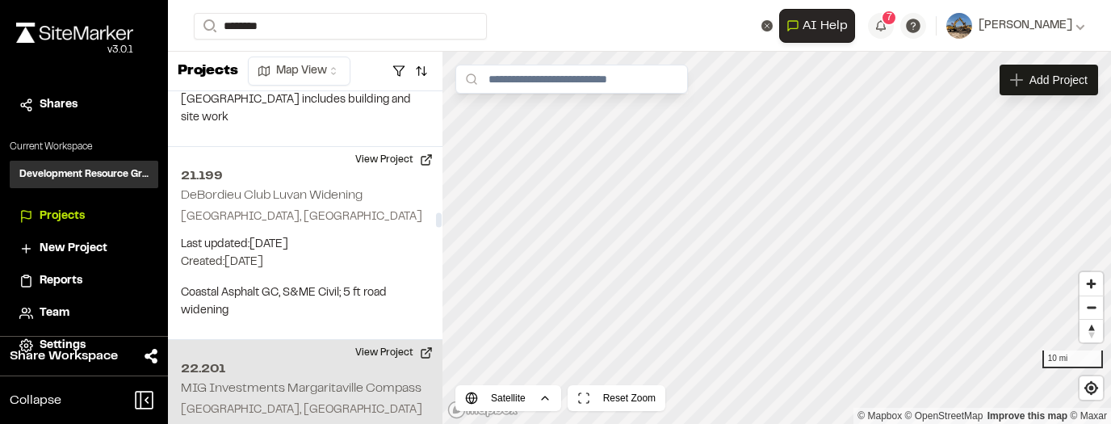
scroll to position [5846, 0]
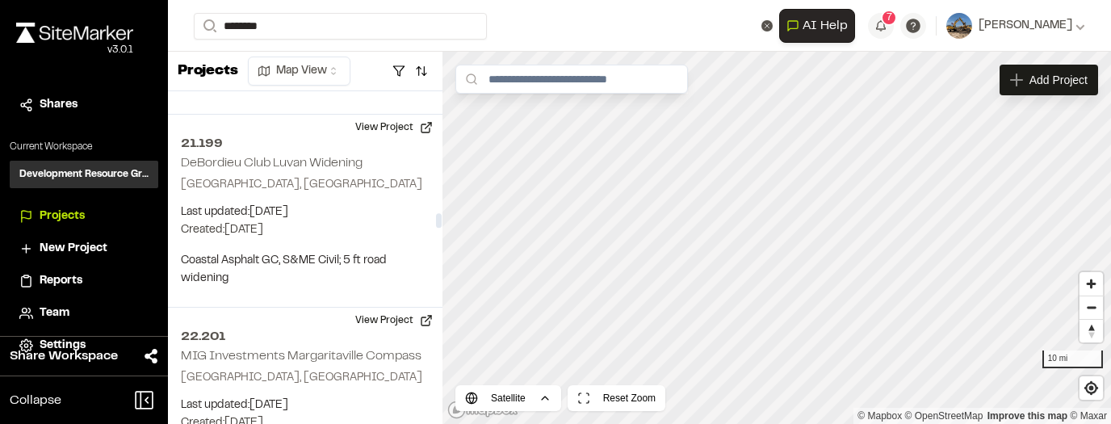
click at [0, 0] on p "22.188 SMHa - Ronald McNair (Pine Island) Elem School" at bounding box center [0, 0] width 0 height 0
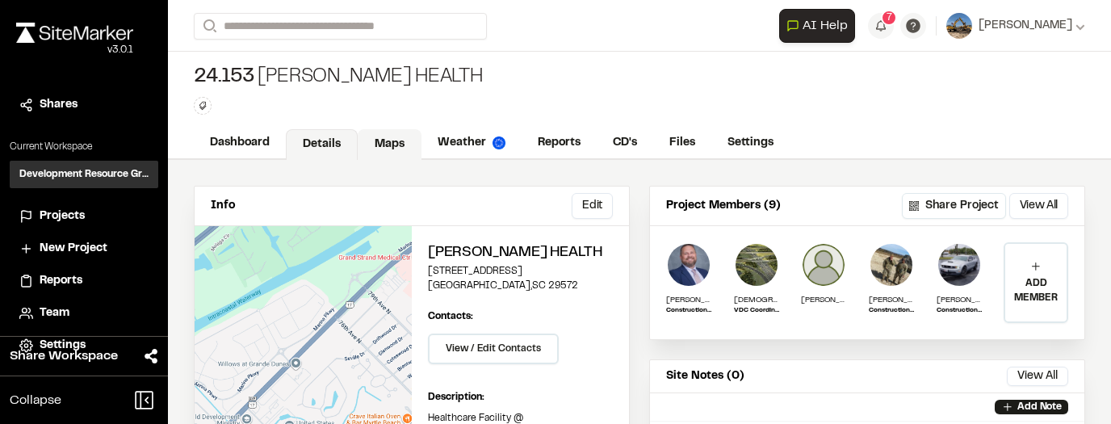
click at [382, 145] on link "Maps" at bounding box center [390, 144] width 64 height 31
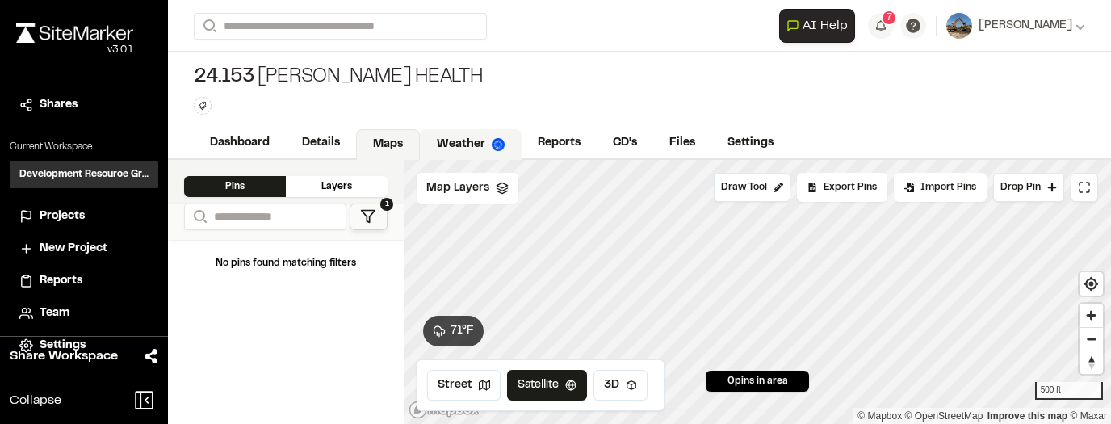
click at [453, 146] on link "Weather" at bounding box center [471, 144] width 102 height 31
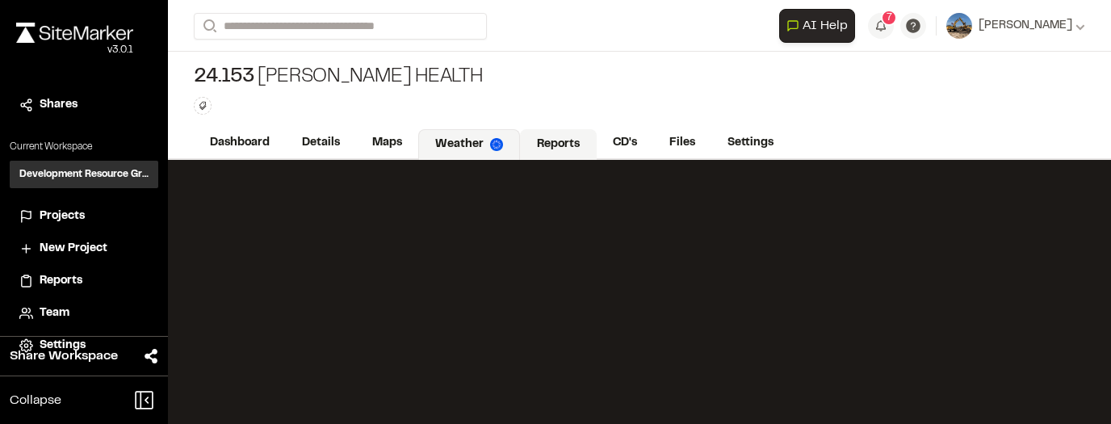
click at [580, 138] on link "Reports" at bounding box center [558, 144] width 77 height 31
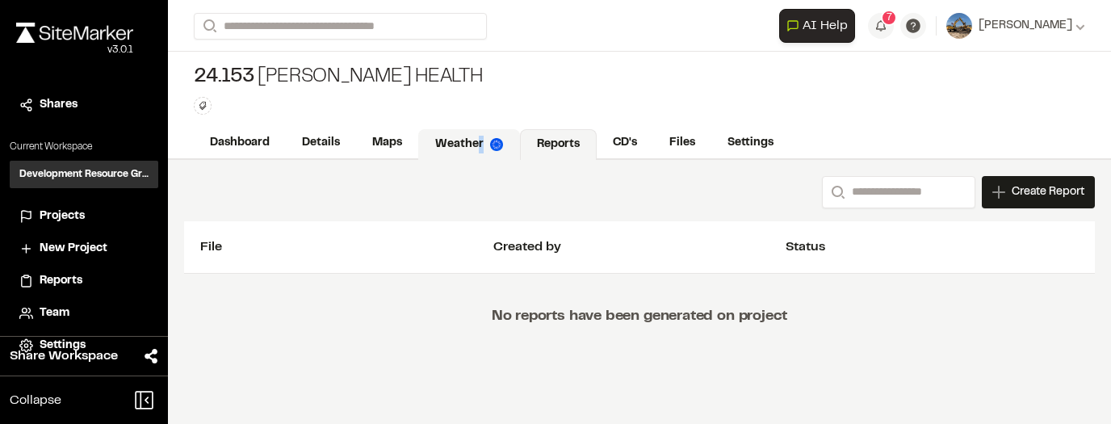
click at [478, 144] on link "Weather" at bounding box center [469, 144] width 102 height 31
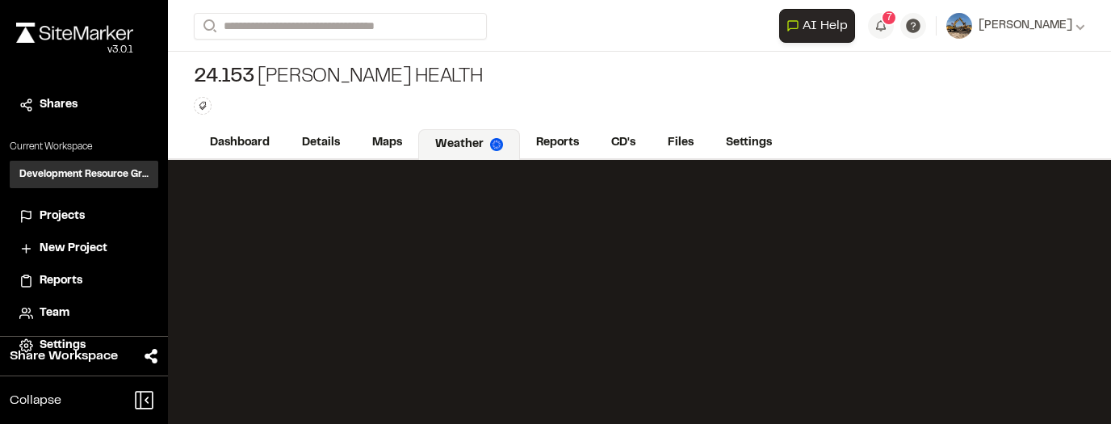
click at [455, 149] on link "Weather" at bounding box center [469, 144] width 102 height 31
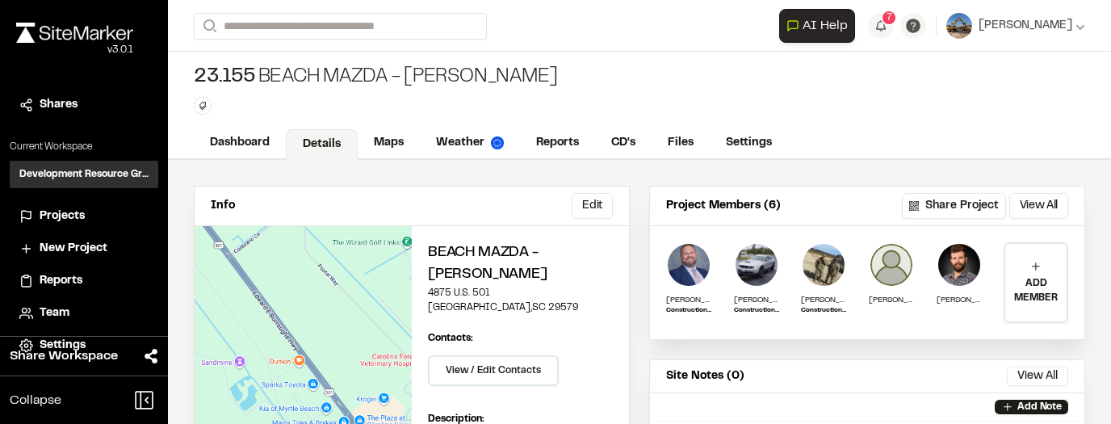
click at [193, 147] on div "Dashboard Details Maps Weather Reports CD's Files Settings" at bounding box center [639, 144] width 943 height 32
drag, startPoint x: 369, startPoint y: 147, endPoint x: 377, endPoint y: 140, distance: 10.3
click at [370, 147] on link "Maps" at bounding box center [390, 144] width 64 height 31
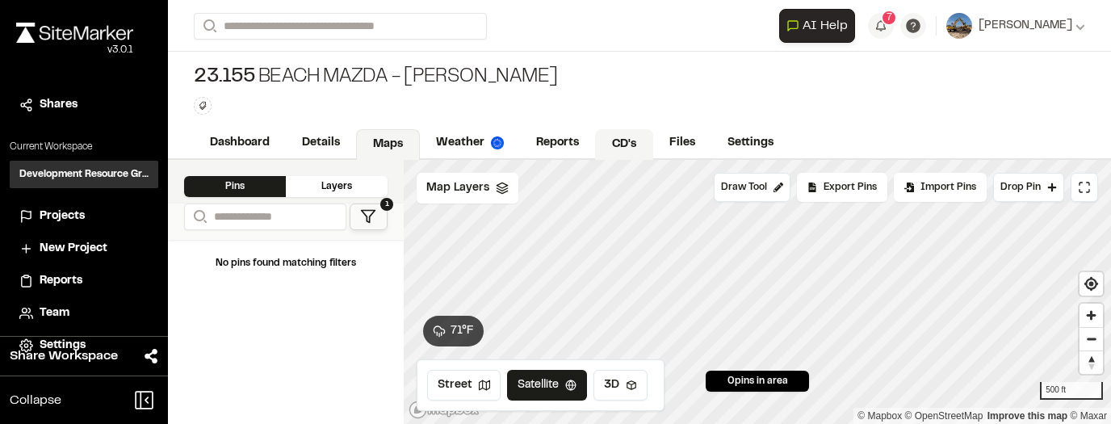
click at [627, 145] on link "CD's" at bounding box center [624, 144] width 58 height 31
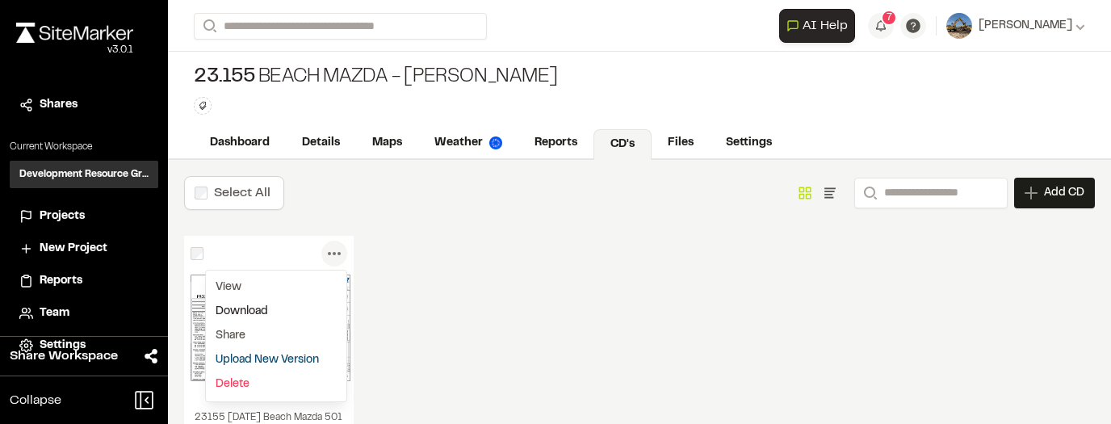
click at [304, 313] on link "Download" at bounding box center [276, 312] width 140 height 24
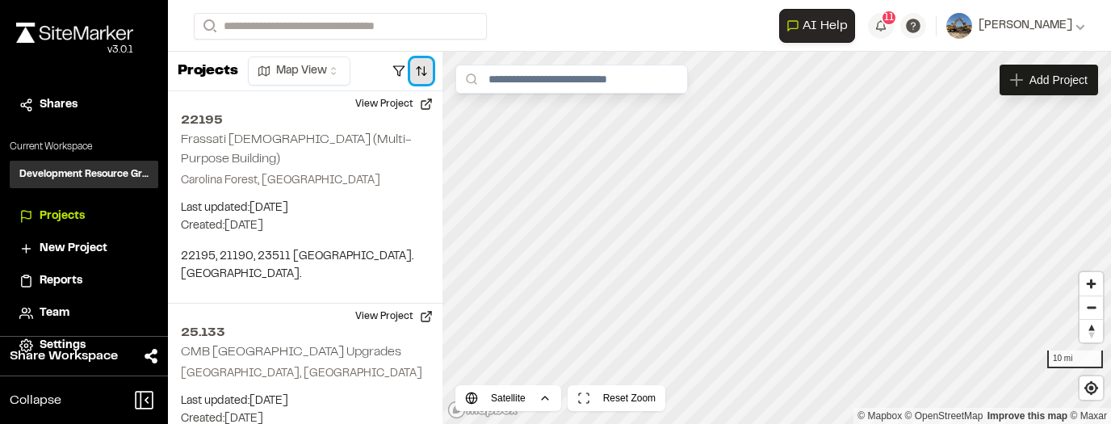
click at [432, 75] on button "button" at bounding box center [421, 71] width 23 height 26
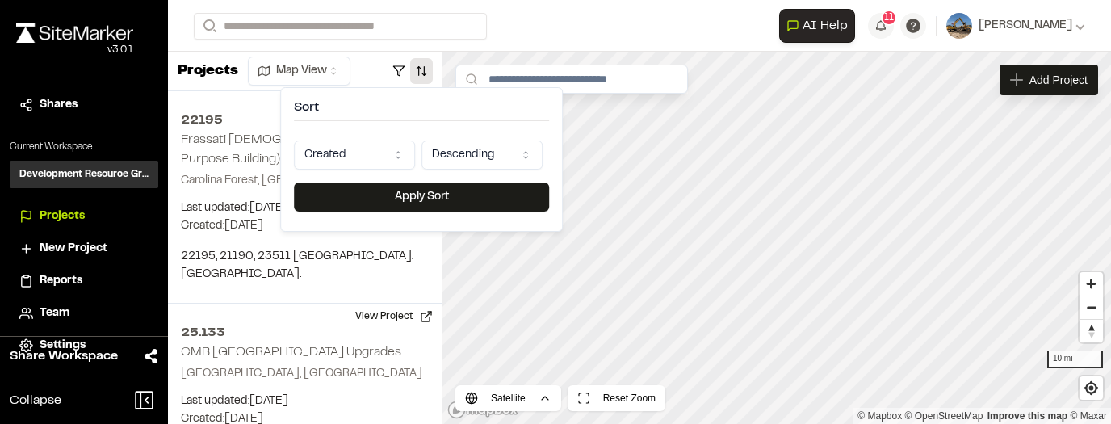
click at [409, 157] on html "Close sidebar v 3.0.1 Shares Current Workspace Development Resource Group DR Pr…" at bounding box center [555, 212] width 1111 height 424
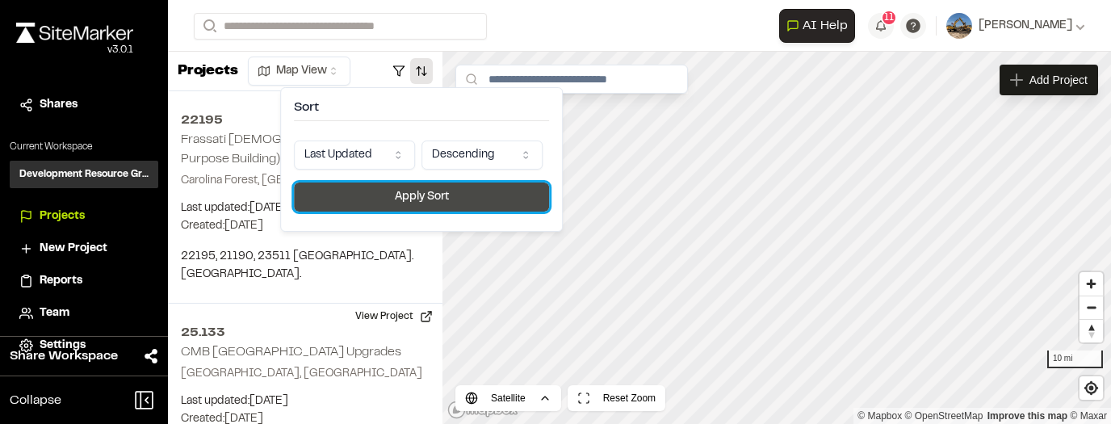
click at [394, 200] on button "Apply Sort" at bounding box center [421, 196] width 255 height 29
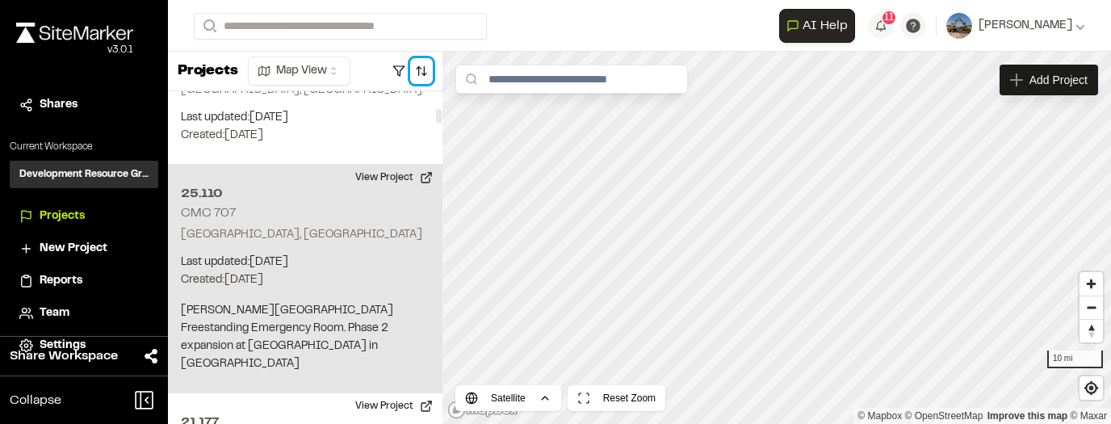
scroll to position [807, 0]
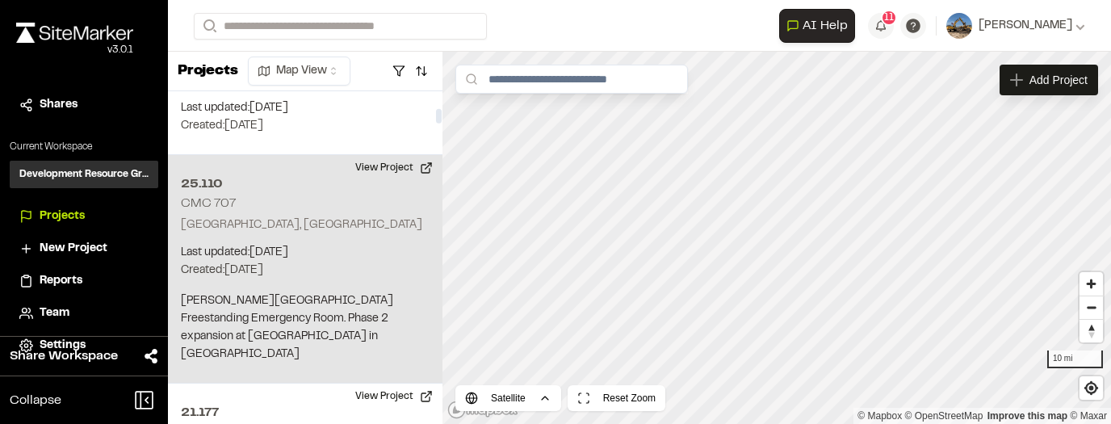
click at [345, 262] on p "Created: Sep 12, 2025" at bounding box center [305, 271] width 249 height 18
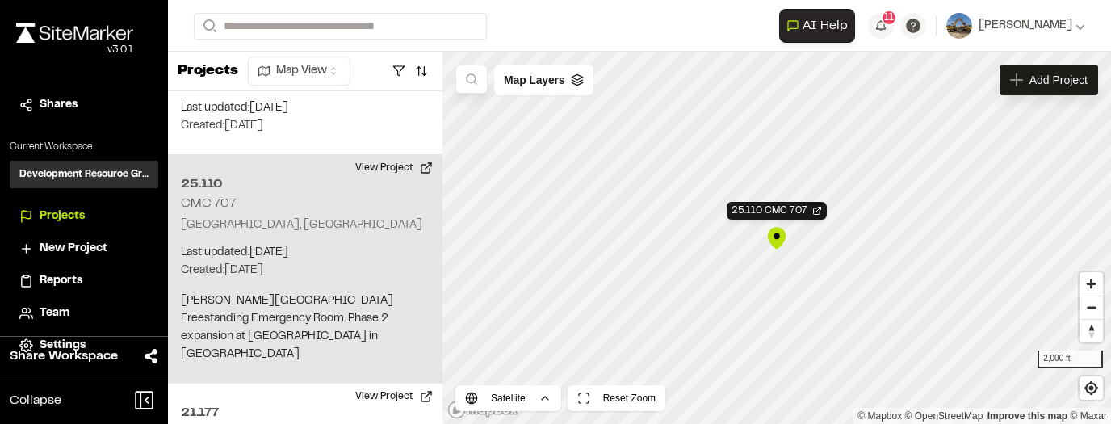
click at [774, 240] on div "25.110 CMC 707" at bounding box center [777, 238] width 24 height 24
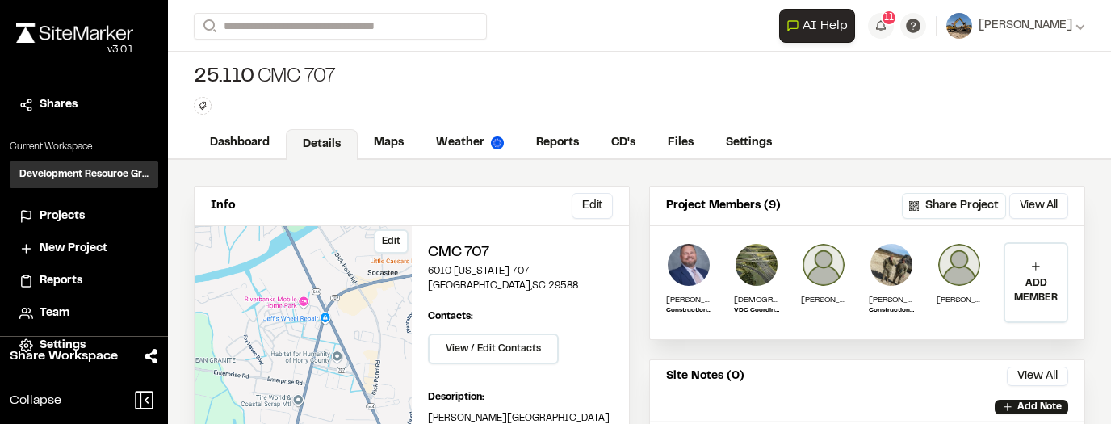
scroll to position [32, 0]
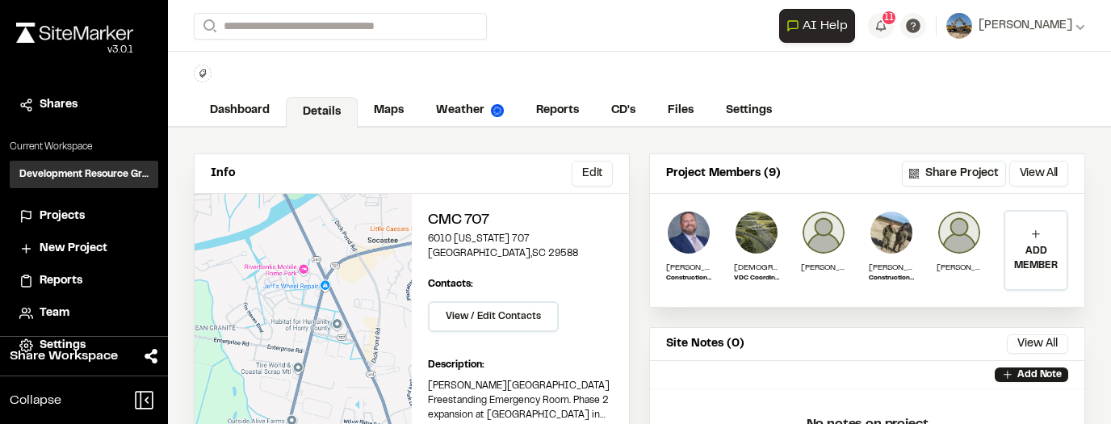
click at [619, 108] on link "CD's" at bounding box center [623, 110] width 57 height 31
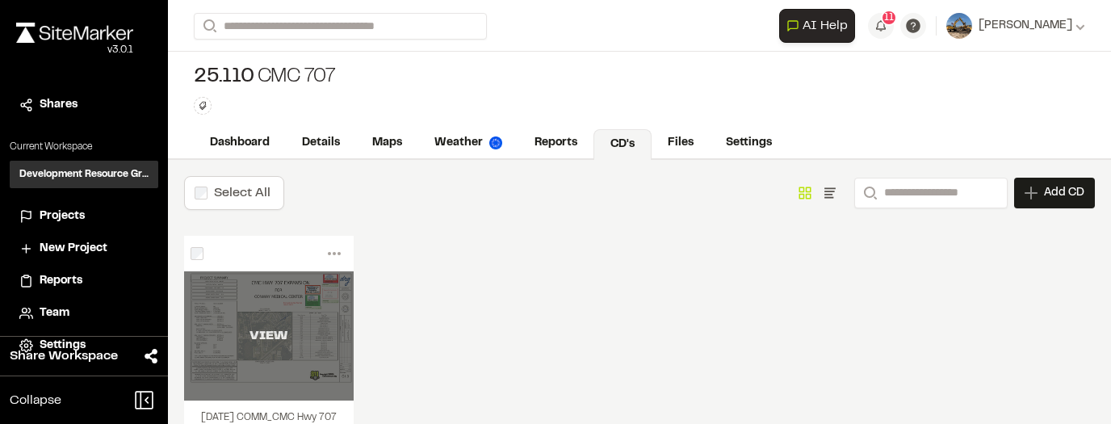
click at [274, 296] on div "VIEW" at bounding box center [269, 335] width 170 height 129
